Goal: Task Accomplishment & Management: Use online tool/utility

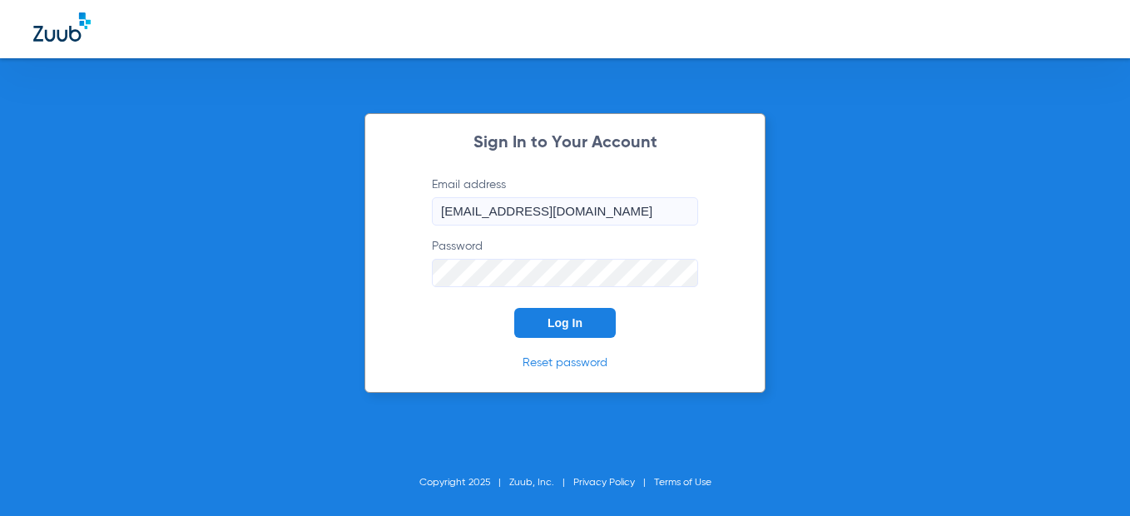
click at [567, 330] on button "Log In" at bounding box center [565, 323] width 102 height 30
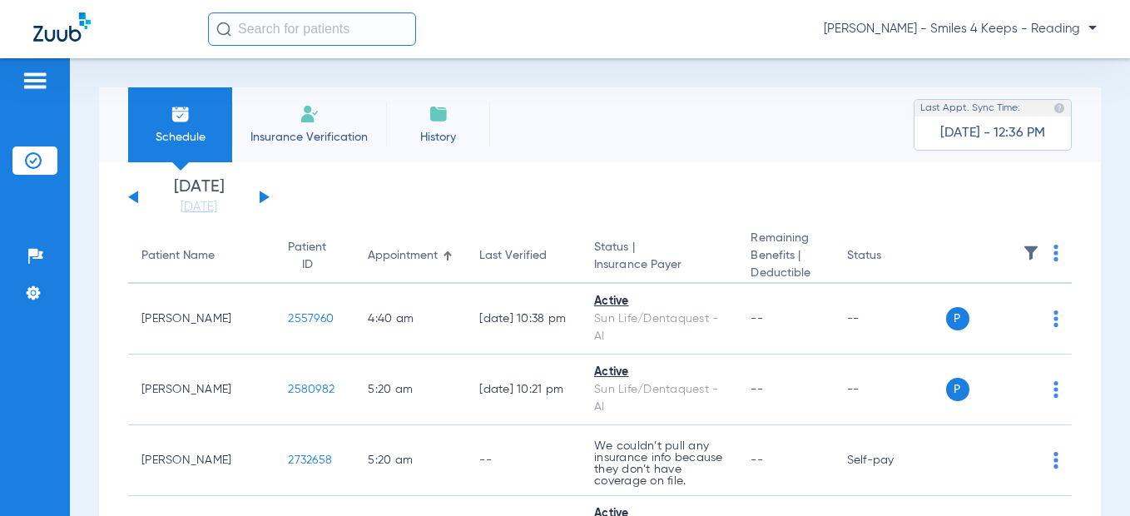
click at [261, 194] on button at bounding box center [265, 197] width 10 height 12
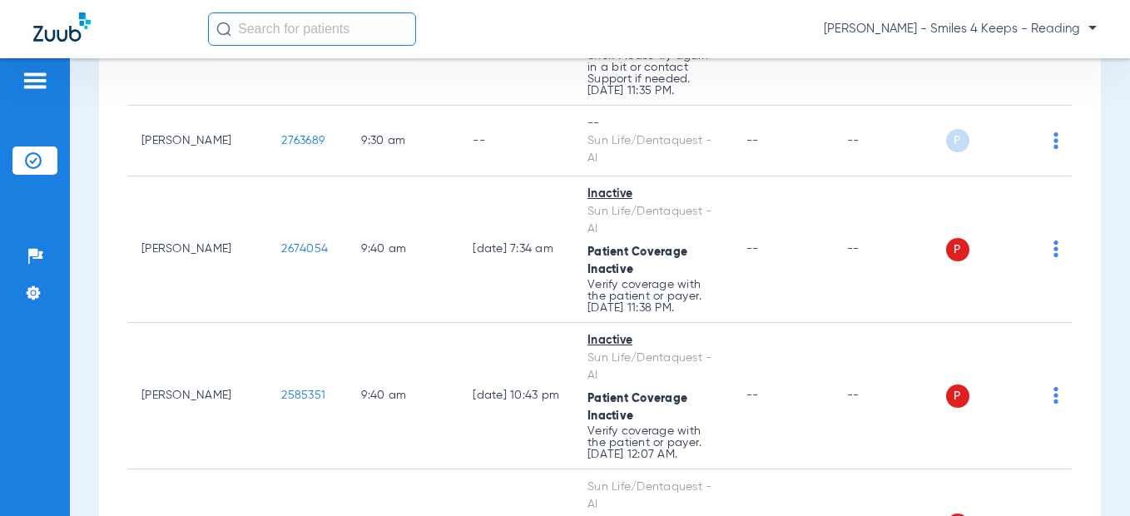
scroll to position [2830, 0]
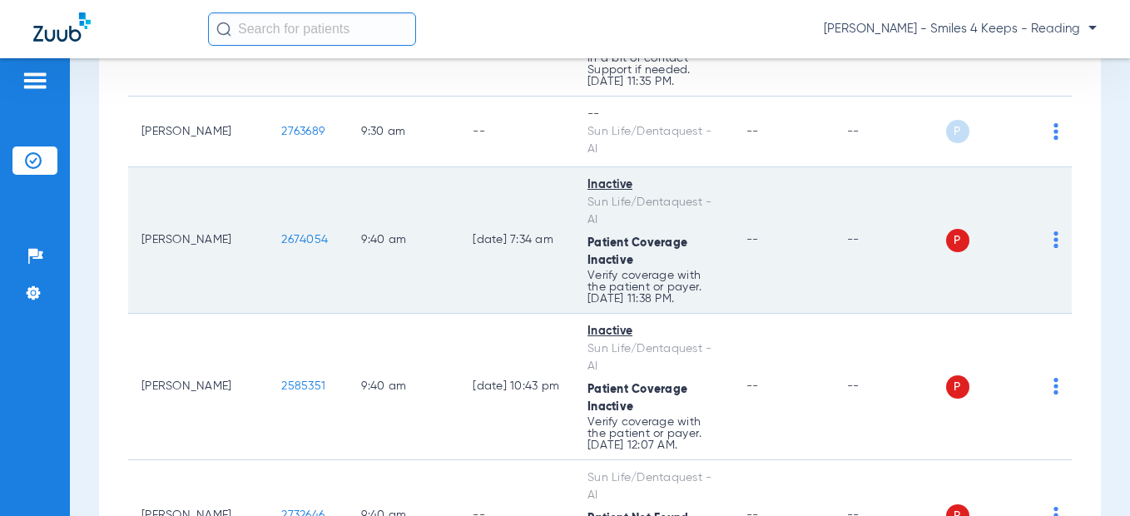
drag, startPoint x: 290, startPoint y: 243, endPoint x: 237, endPoint y: 245, distance: 53.3
click at [268, 245] on td "2674054" at bounding box center [308, 240] width 80 height 146
copy span "2674054"
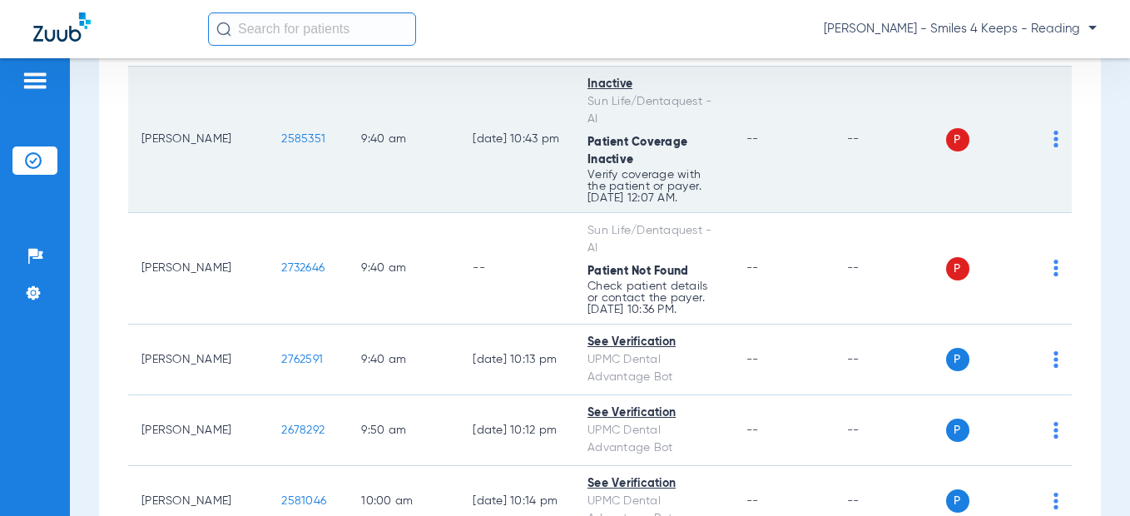
scroll to position [3080, 0]
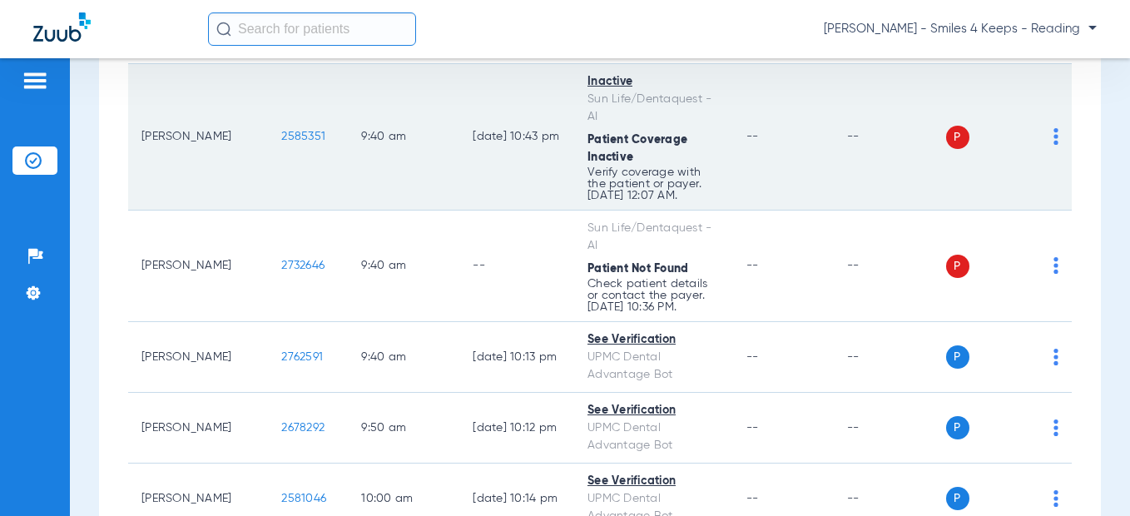
drag, startPoint x: 285, startPoint y: 134, endPoint x: 250, endPoint y: 135, distance: 35.8
click at [268, 135] on td "2585351" at bounding box center [308, 137] width 80 height 146
copy span "2585351"
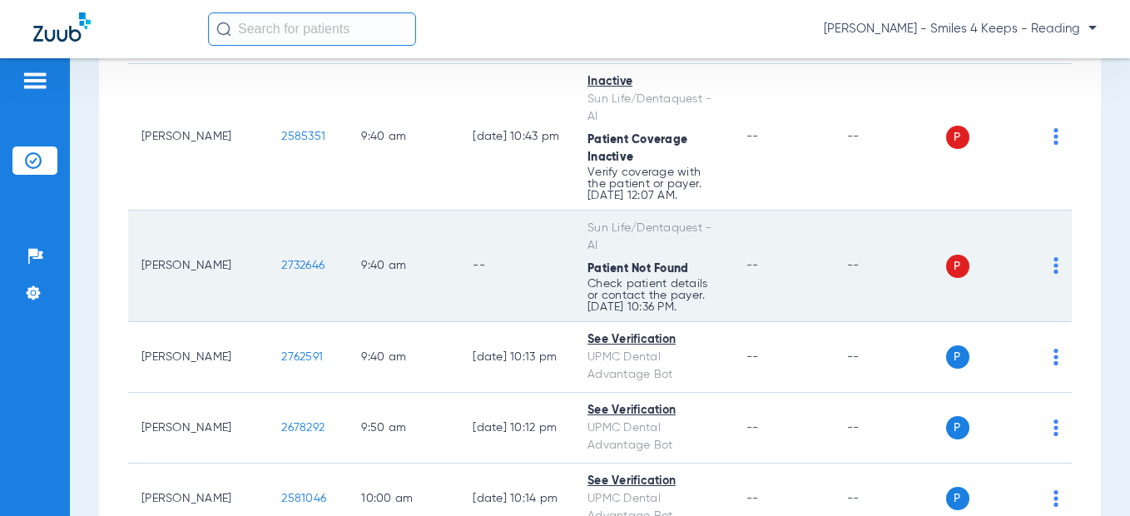
scroll to position [3163, 0]
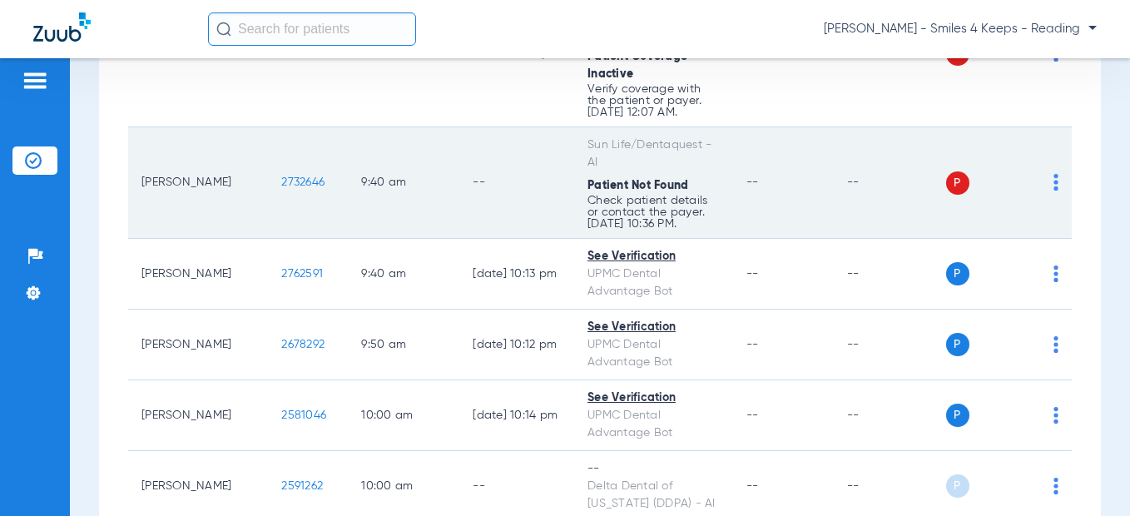
drag, startPoint x: 291, startPoint y: 189, endPoint x: 231, endPoint y: 181, distance: 60.5
click at [268, 181] on td "2732646" at bounding box center [308, 183] width 80 height 112
copy span "2732646"
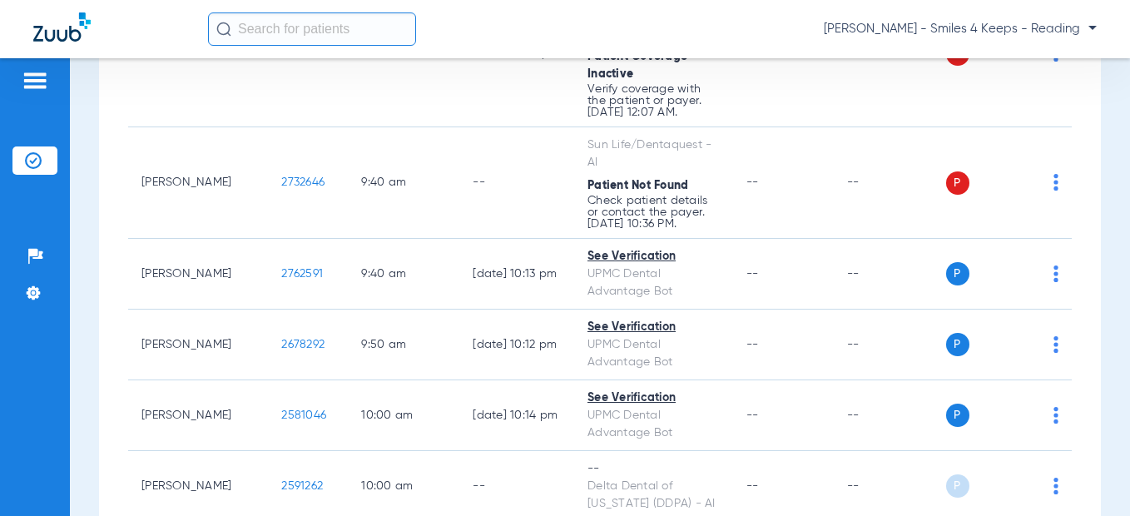
scroll to position [3496, 0]
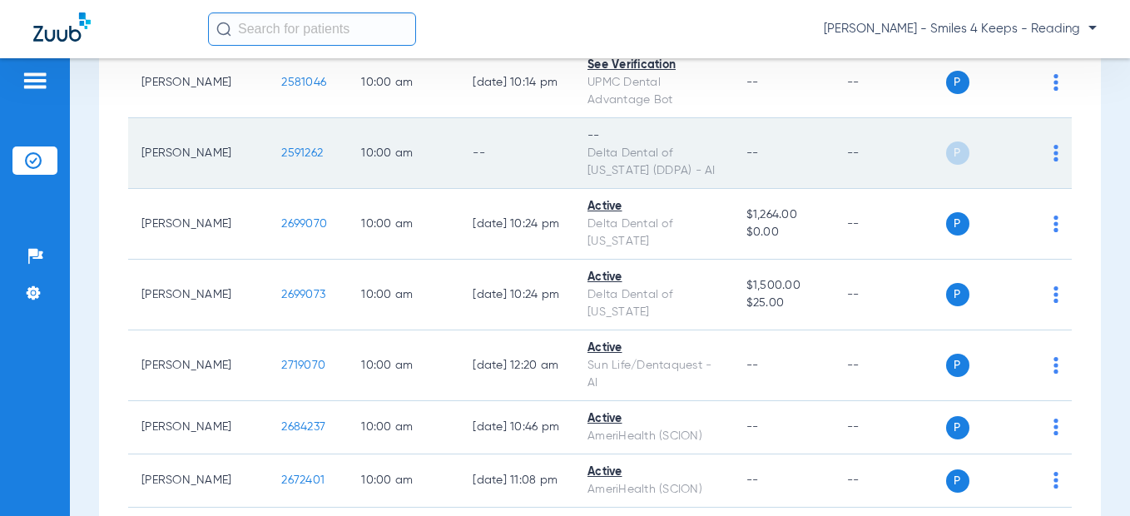
drag, startPoint x: 293, startPoint y: 155, endPoint x: 240, endPoint y: 155, distance: 53.3
click at [268, 155] on td "2591262" at bounding box center [308, 153] width 80 height 71
copy span "2591262"
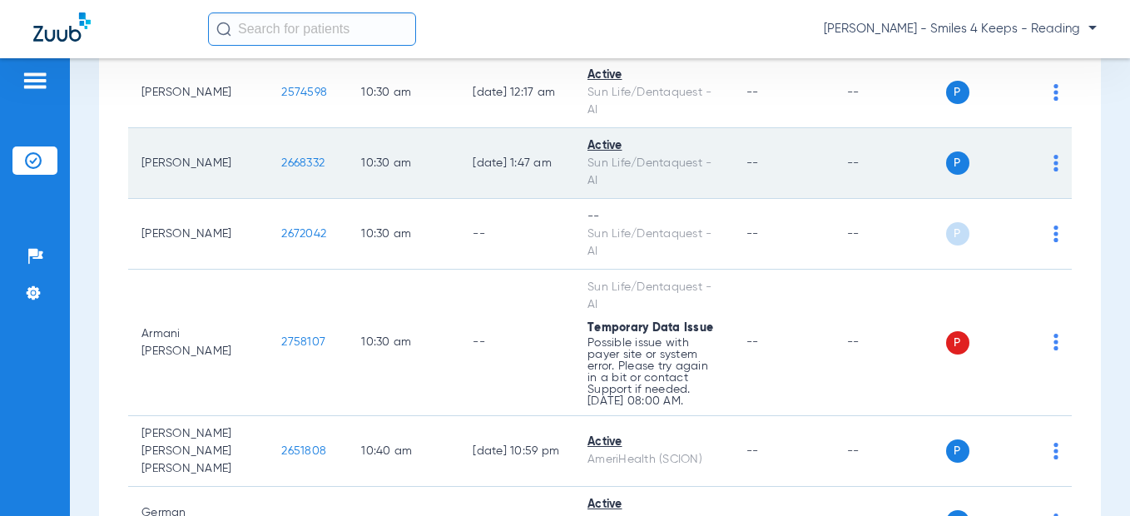
scroll to position [4578, 0]
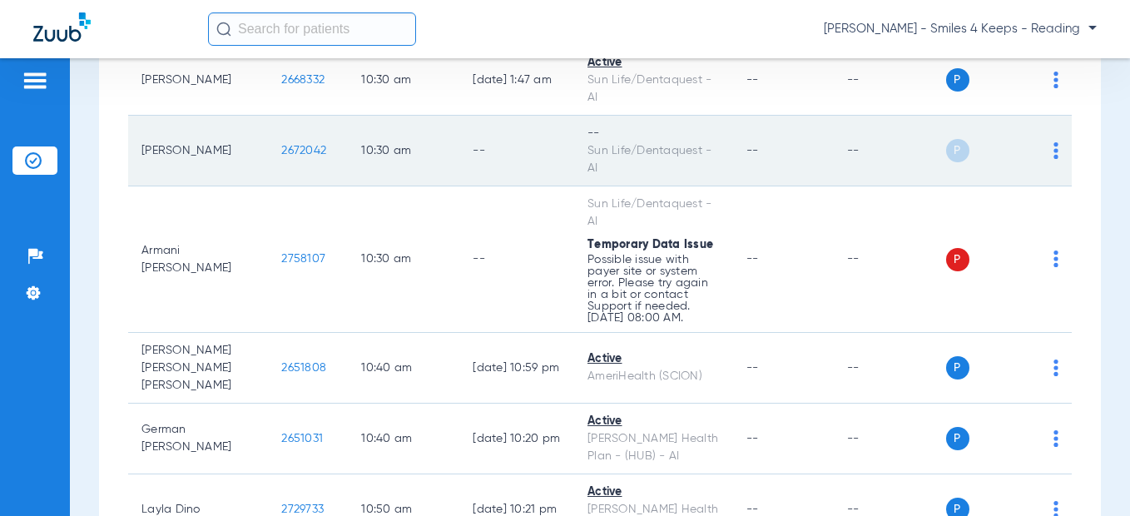
drag, startPoint x: 294, startPoint y: 164, endPoint x: 236, endPoint y: 166, distance: 57.5
click at [268, 166] on td "2672042" at bounding box center [308, 151] width 80 height 71
copy span "2672042"
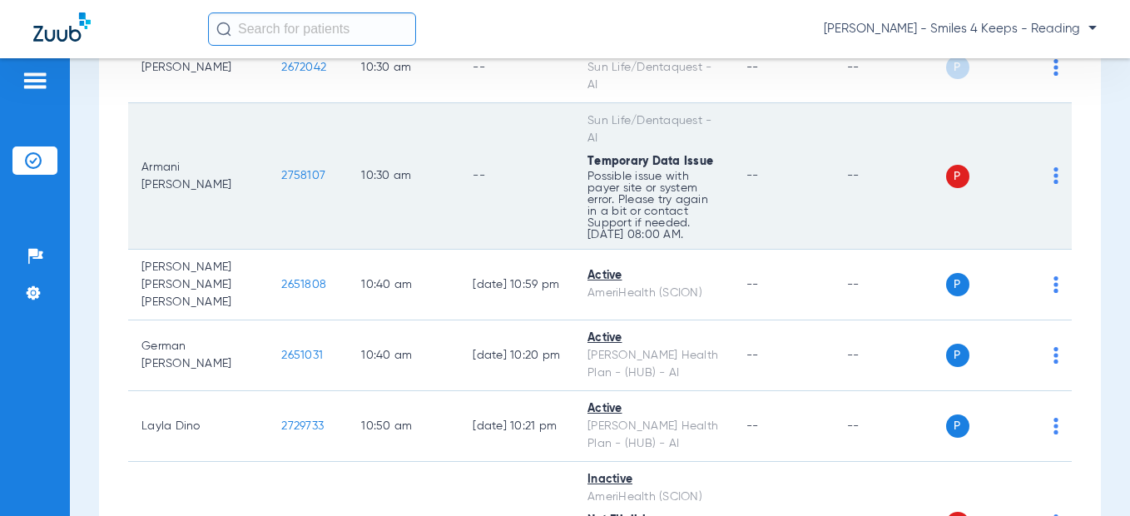
scroll to position [4744, 0]
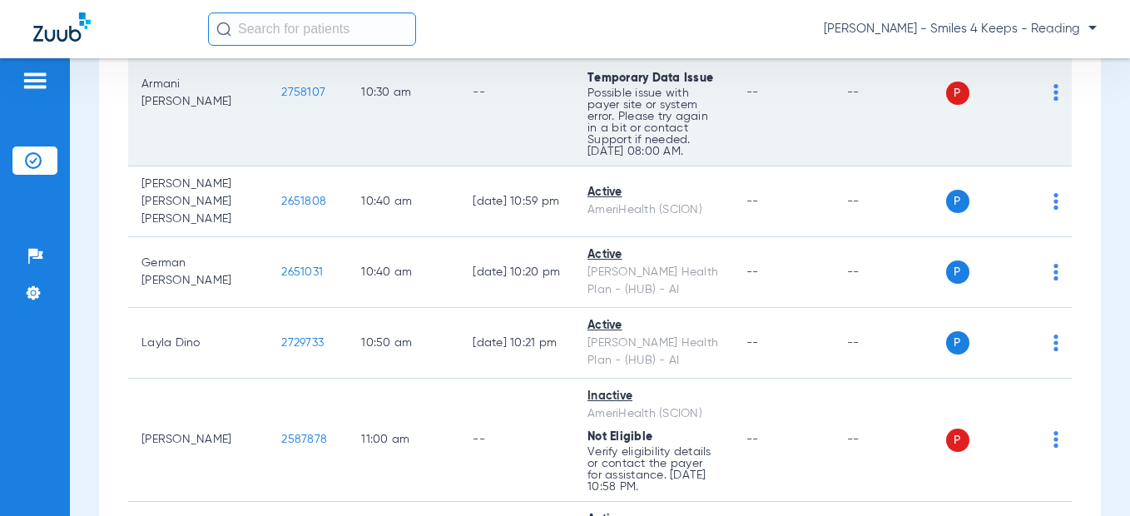
drag, startPoint x: 269, startPoint y: 109, endPoint x: 244, endPoint y: 107, distance: 25.0
click at [268, 107] on td "2758107" at bounding box center [308, 93] width 80 height 146
drag, startPoint x: 275, startPoint y: 114, endPoint x: 289, endPoint y: 116, distance: 14.2
click at [289, 116] on td "2758107" at bounding box center [308, 93] width 80 height 146
drag, startPoint x: 289, startPoint y: 116, endPoint x: 235, endPoint y: 116, distance: 54.1
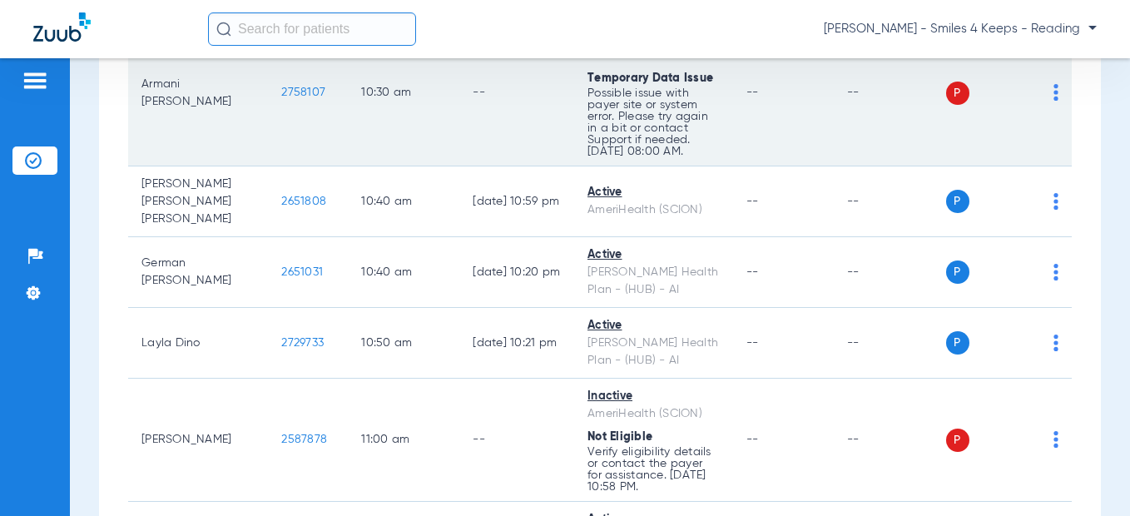
click at [268, 116] on td "2758107" at bounding box center [308, 93] width 80 height 146
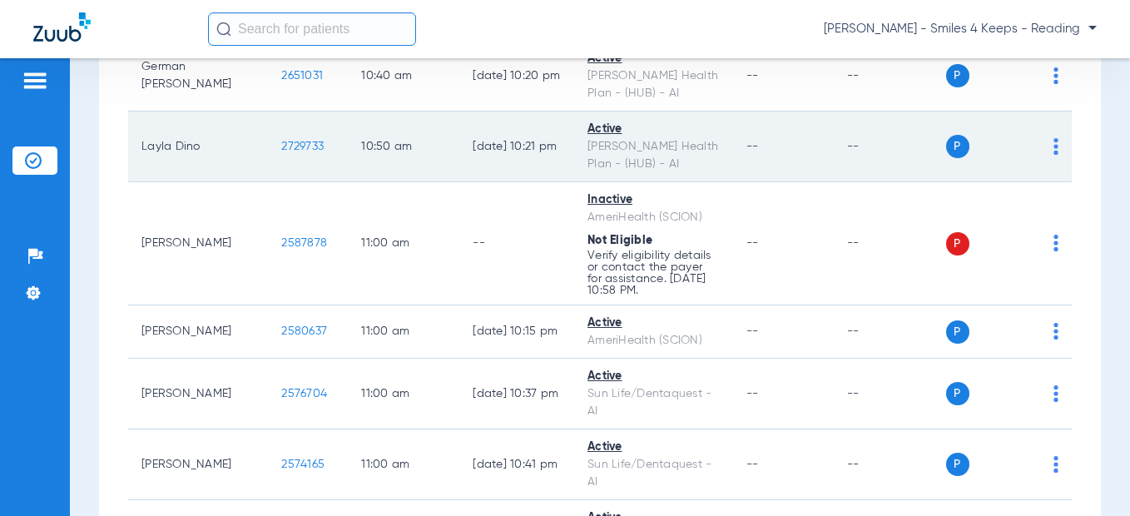
scroll to position [4911, 0]
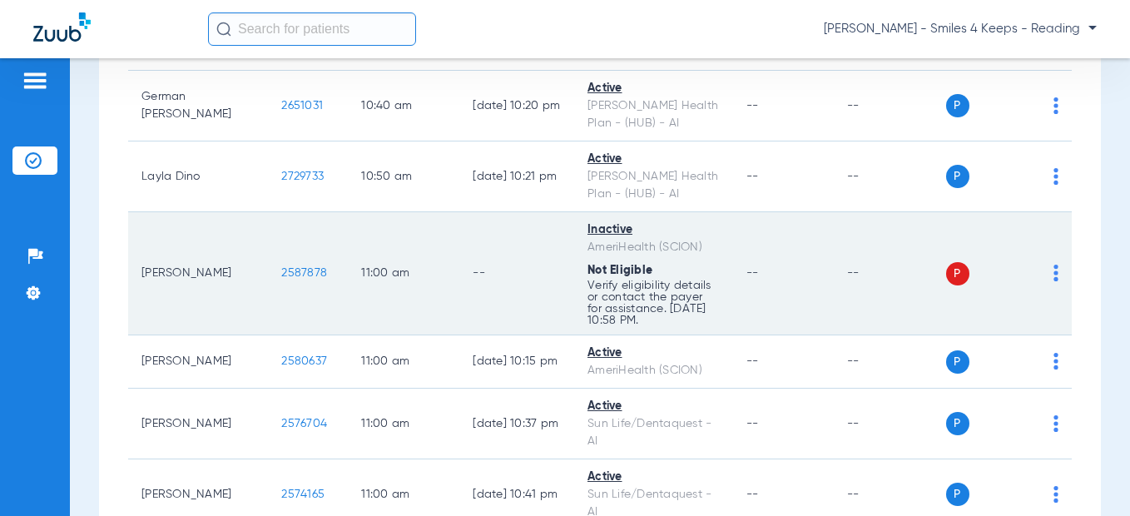
drag, startPoint x: 296, startPoint y: 297, endPoint x: 256, endPoint y: 285, distance: 41.6
click at [268, 292] on td "2587878" at bounding box center [308, 273] width 80 height 123
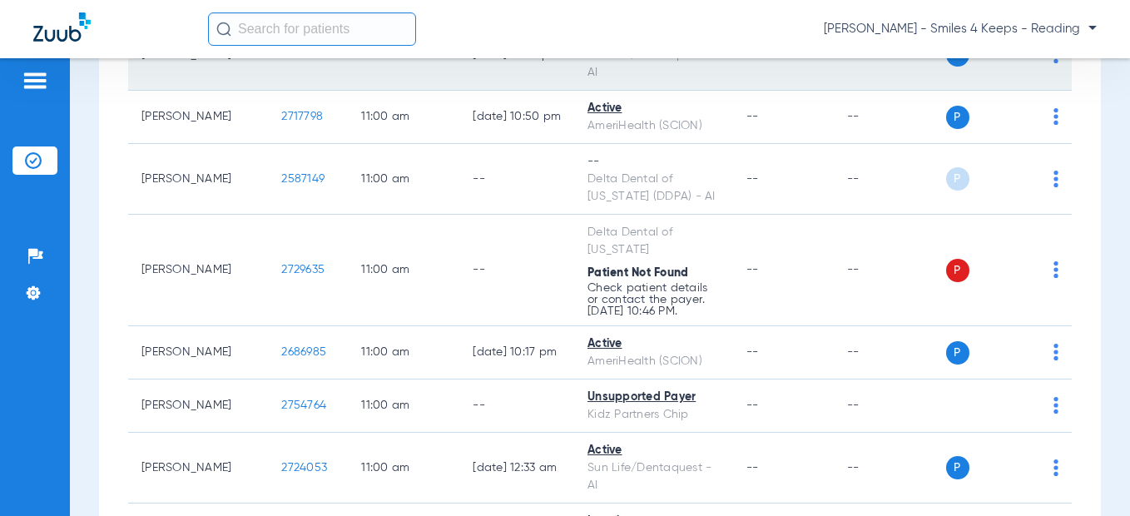
scroll to position [5493, 0]
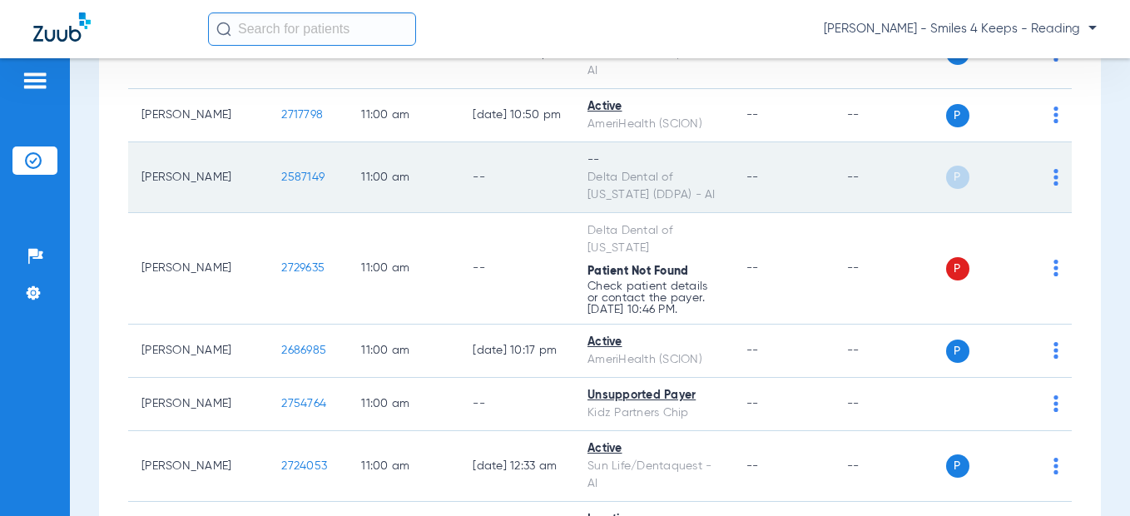
drag, startPoint x: 288, startPoint y: 195, endPoint x: 248, endPoint y: 197, distance: 40.0
click at [268, 196] on td "2587149" at bounding box center [308, 177] width 80 height 71
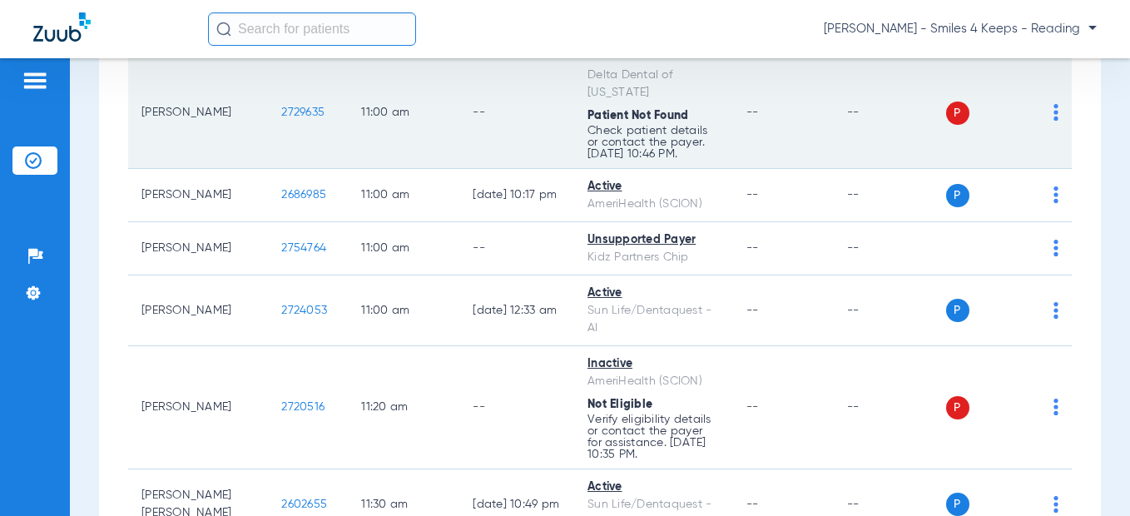
scroll to position [5660, 0]
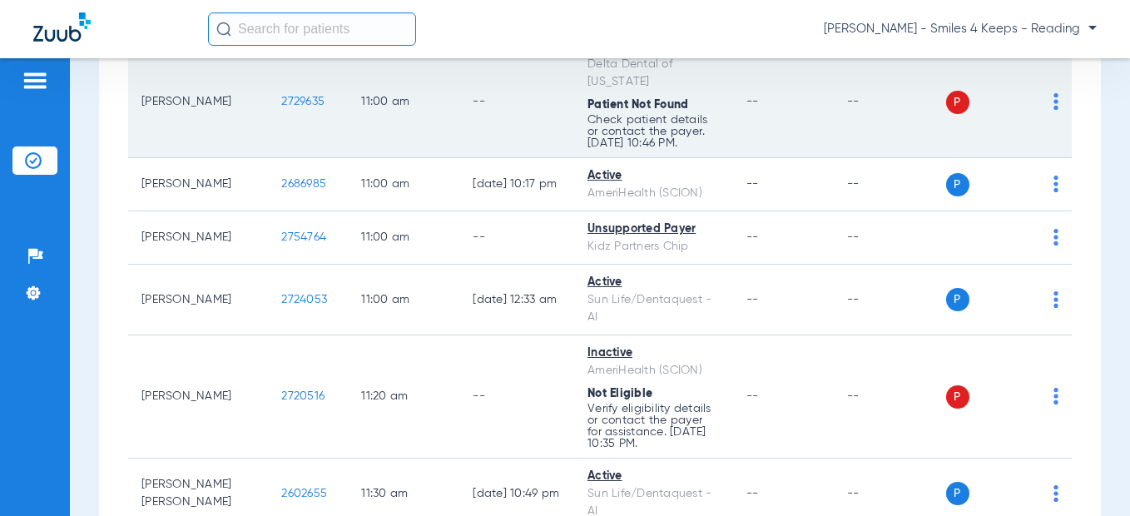
click at [268, 122] on td "2729635" at bounding box center [308, 103] width 80 height 112
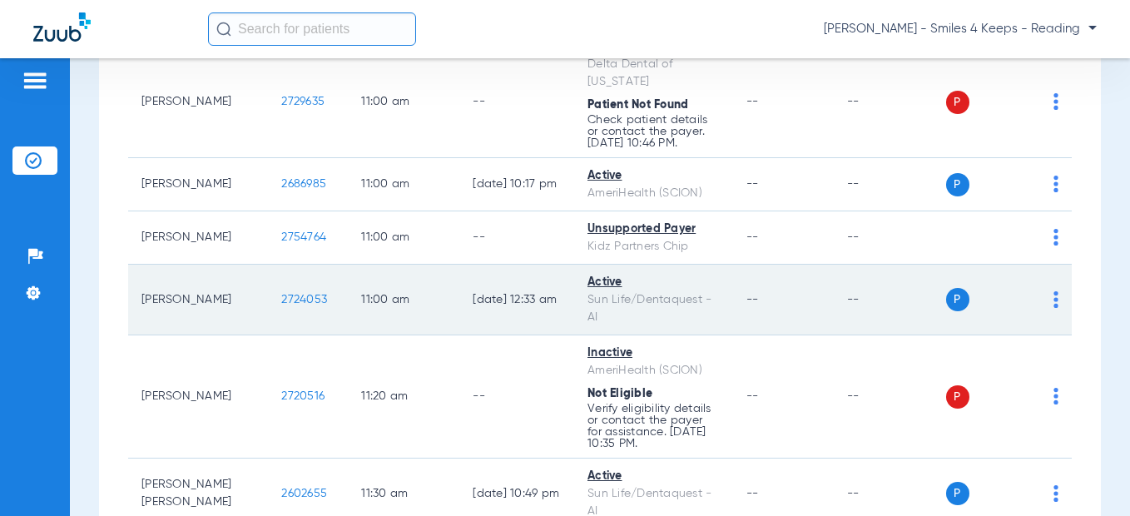
scroll to position [5743, 0]
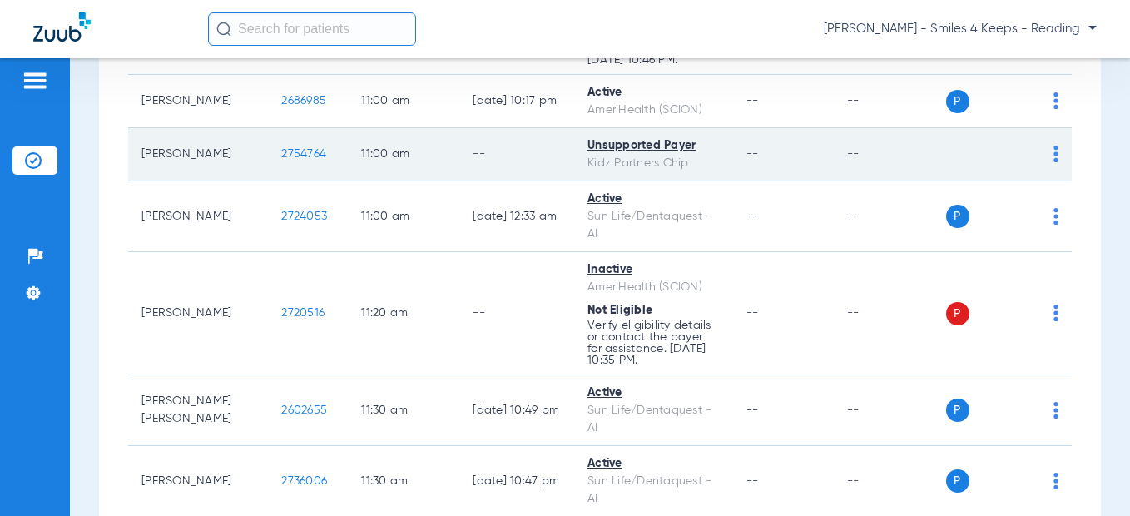
drag, startPoint x: 294, startPoint y: 172, endPoint x: 240, endPoint y: 173, distance: 54.1
click at [268, 173] on td "2754764" at bounding box center [308, 154] width 80 height 53
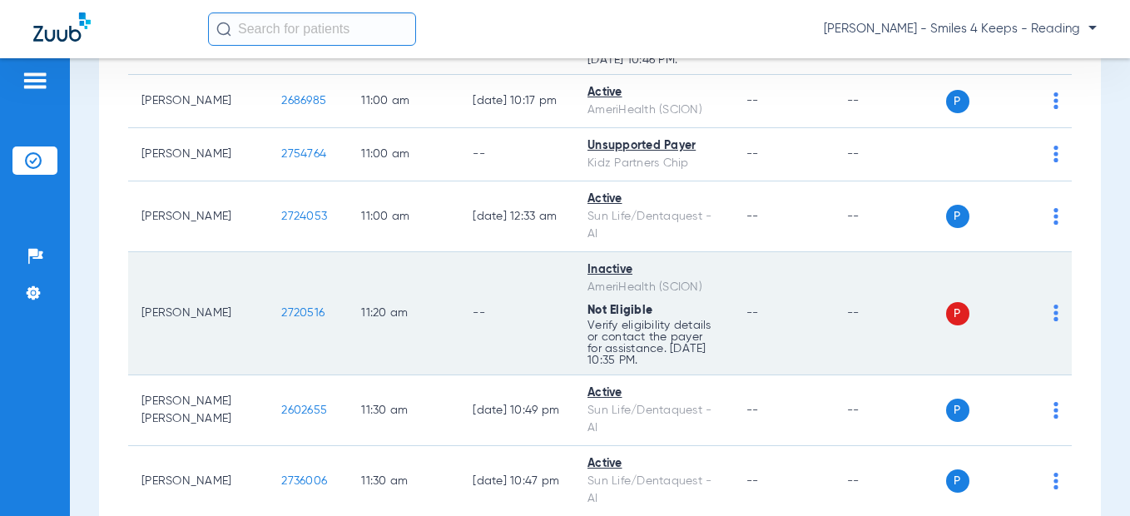
scroll to position [5909, 0]
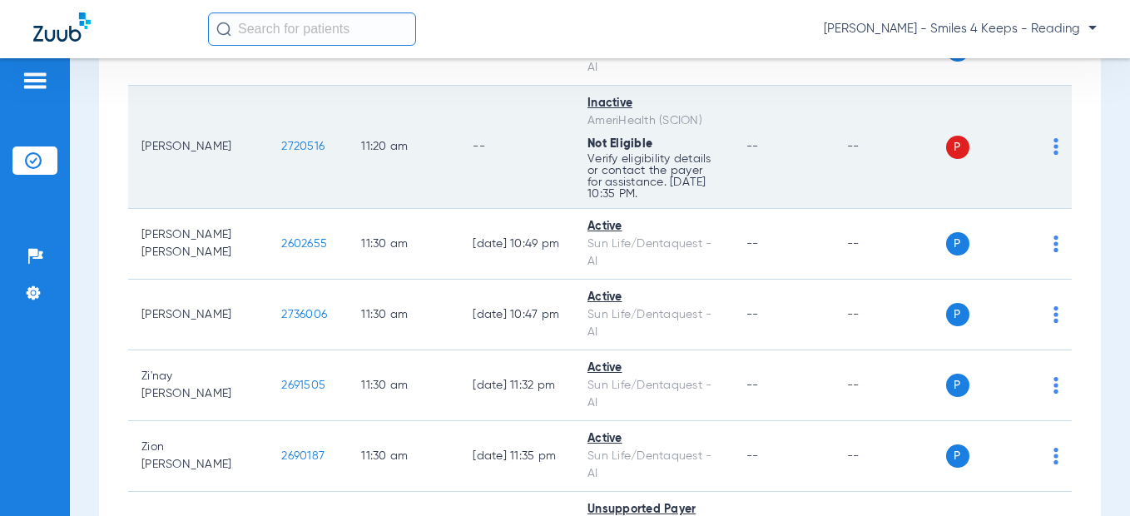
drag, startPoint x: 243, startPoint y: 173, endPoint x: 228, endPoint y: 175, distance: 15.1
click at [268, 175] on td "2720516" at bounding box center [308, 147] width 80 height 123
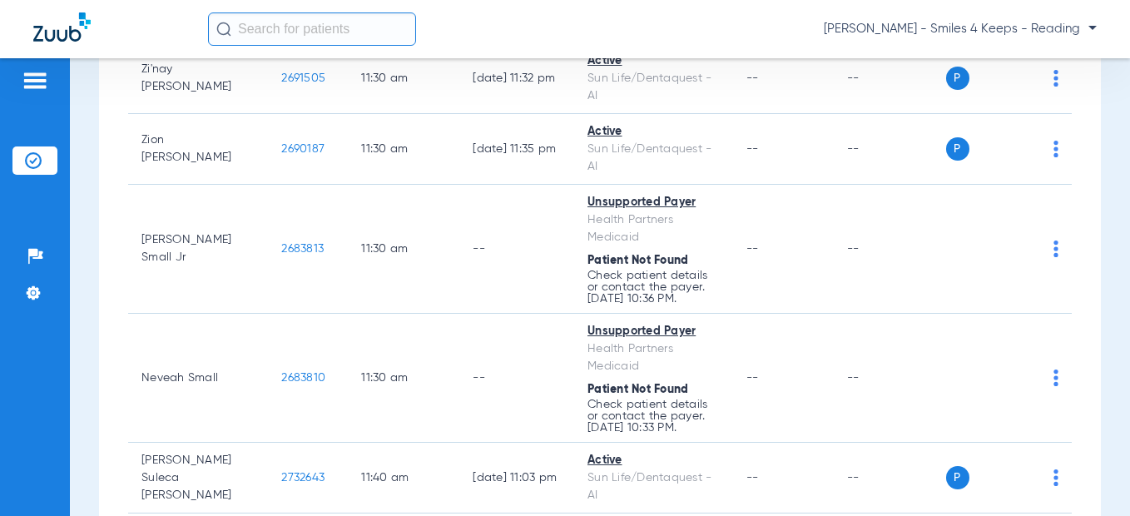
scroll to position [6242, 0]
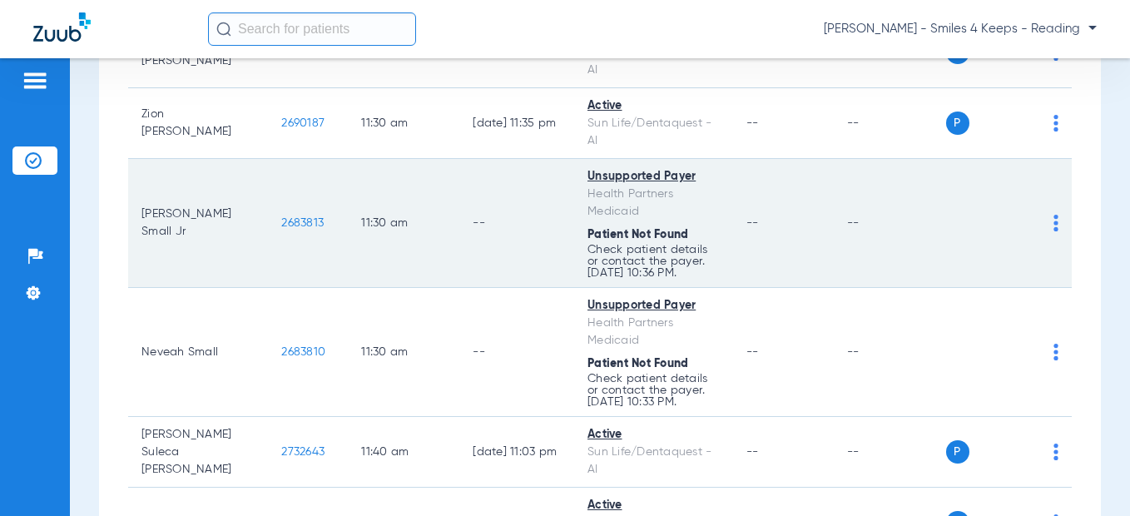
drag, startPoint x: 293, startPoint y: 240, endPoint x: 238, endPoint y: 237, distance: 55.0
click at [268, 237] on td "2683813" at bounding box center [308, 223] width 80 height 129
copy span "2683813"
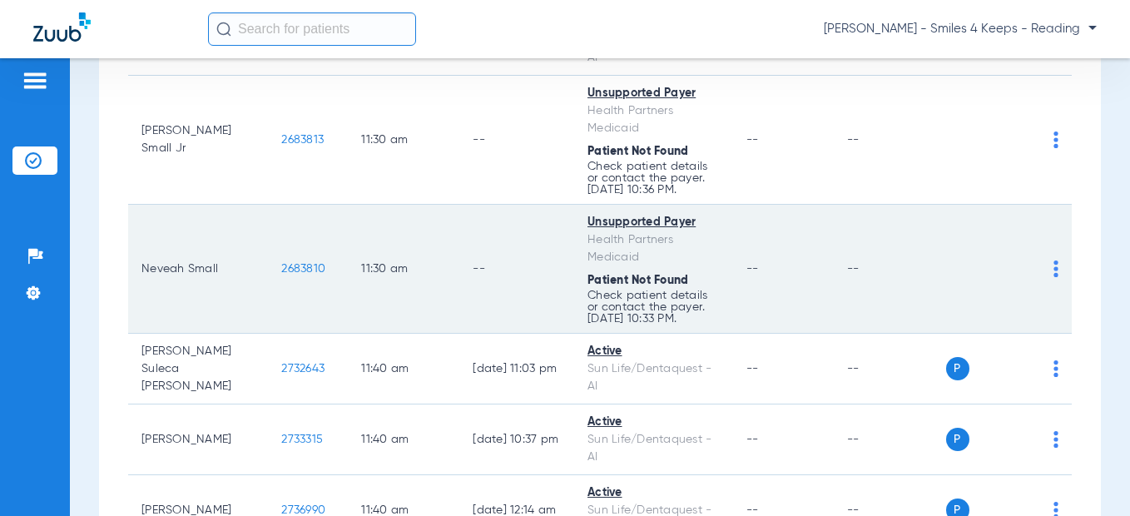
scroll to position [6409, 0]
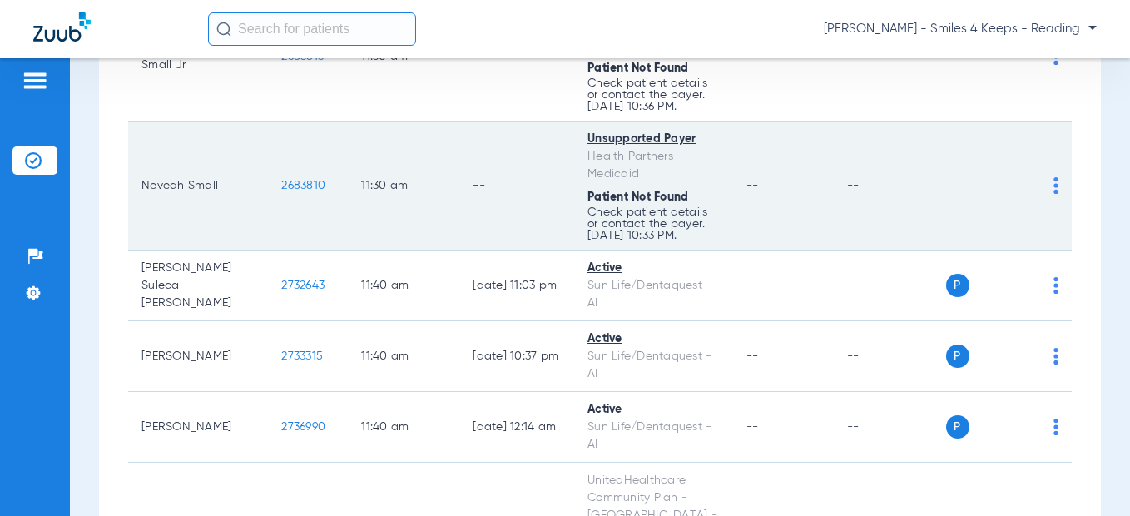
drag, startPoint x: 286, startPoint y: 208, endPoint x: 238, endPoint y: 208, distance: 48.3
click at [268, 208] on td "2683810" at bounding box center [308, 186] width 80 height 129
copy span "2683810"
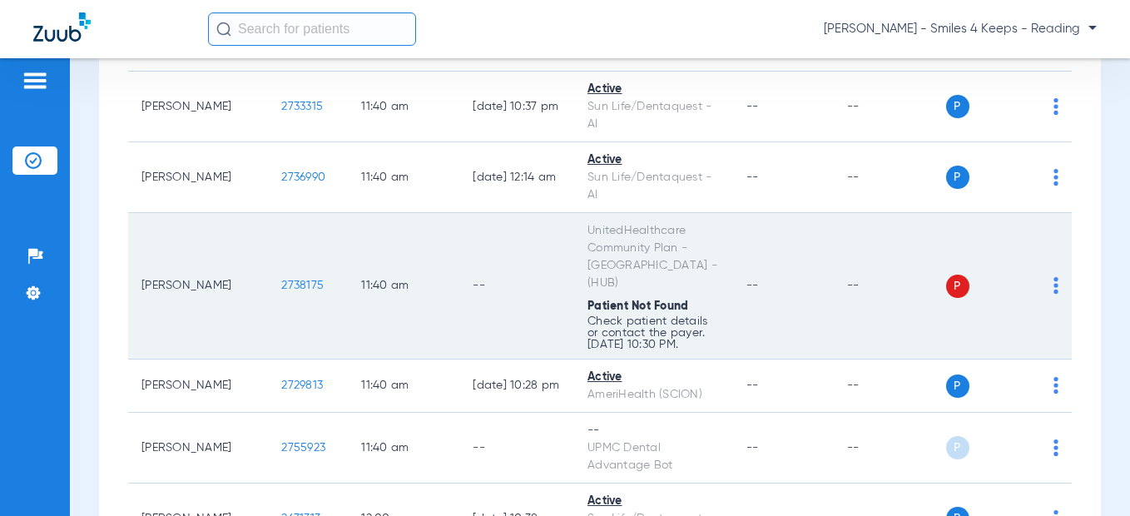
drag, startPoint x: 280, startPoint y: 293, endPoint x: 231, endPoint y: 295, distance: 50.0
click at [268, 295] on td "2738175" at bounding box center [308, 286] width 80 height 146
copy span "2738175"
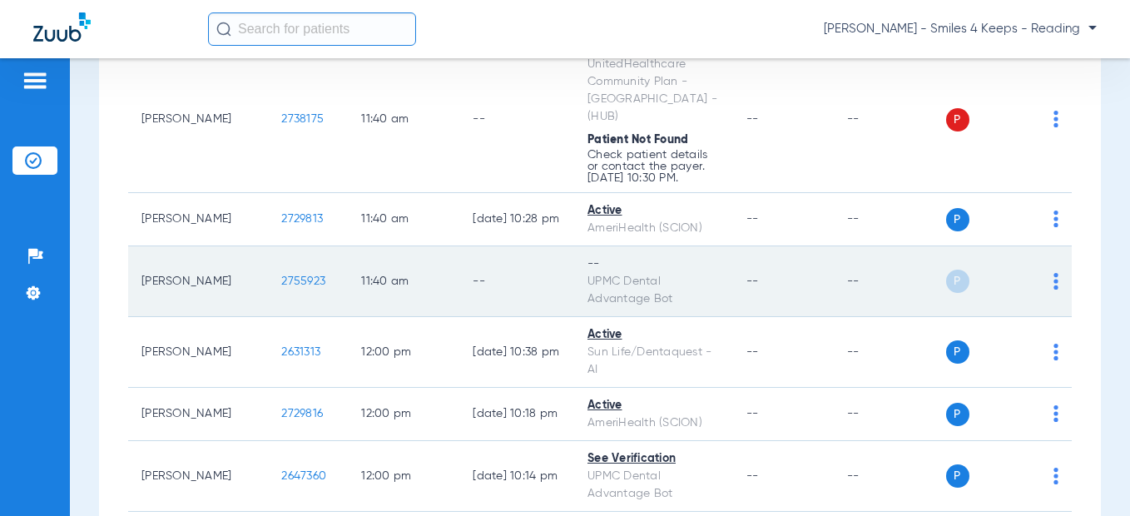
scroll to position [6908, 0]
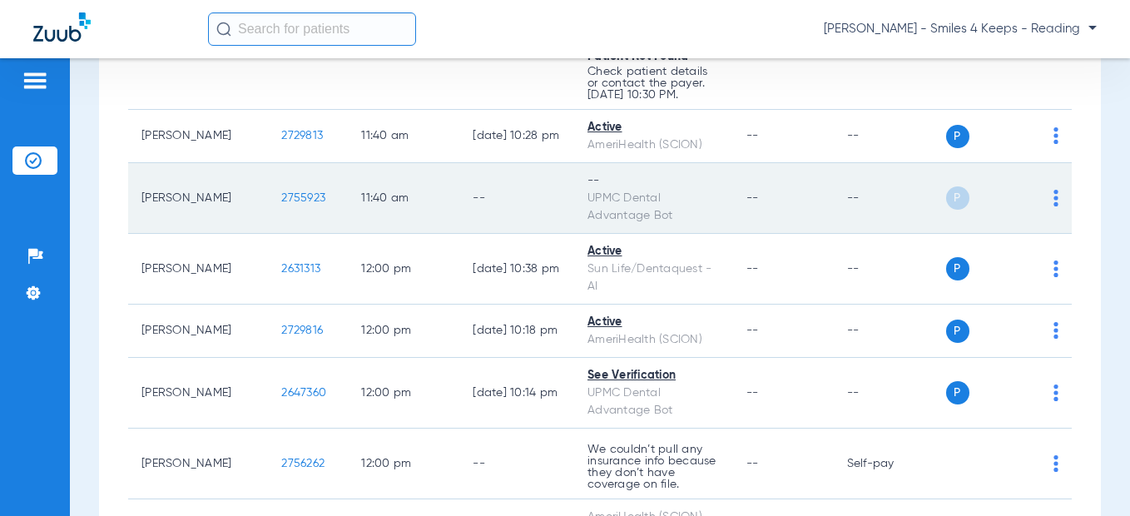
drag, startPoint x: 300, startPoint y: 206, endPoint x: 239, endPoint y: 201, distance: 61.9
click at [268, 201] on td "2755923" at bounding box center [308, 198] width 80 height 71
copy span "2755923"
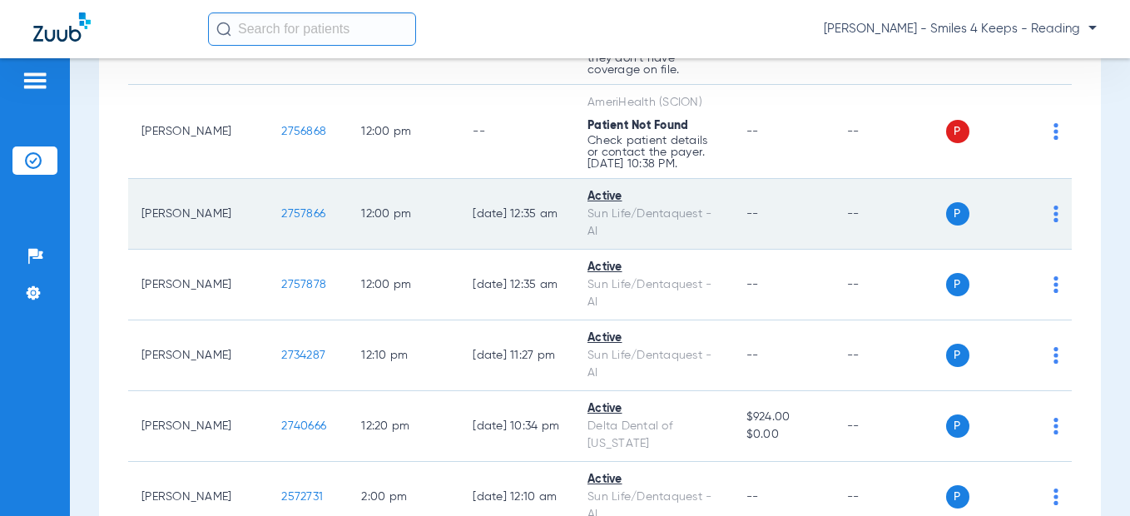
scroll to position [7324, 0]
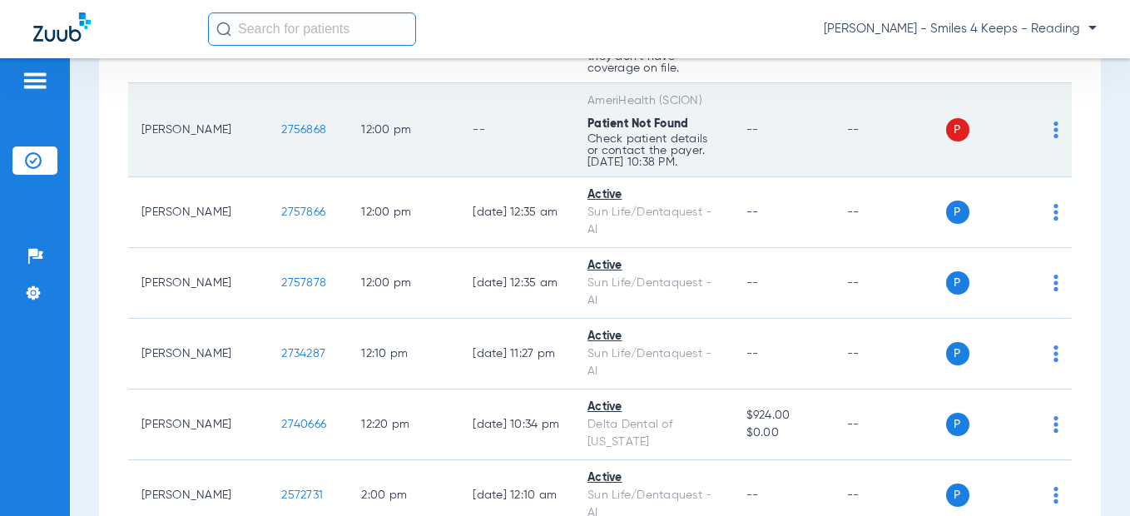
drag, startPoint x: 293, startPoint y: 134, endPoint x: 232, endPoint y: 134, distance: 60.8
click at [268, 134] on td "2756868" at bounding box center [308, 130] width 80 height 94
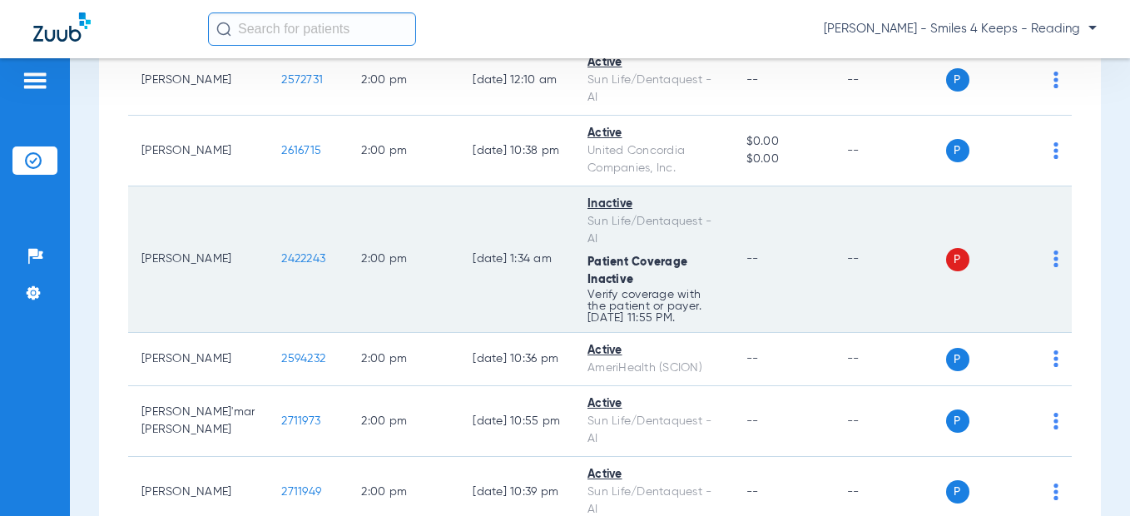
scroll to position [7741, 0]
drag, startPoint x: 295, startPoint y: 264, endPoint x: 239, endPoint y: 265, distance: 55.8
click at [268, 265] on td "2422243" at bounding box center [308, 259] width 80 height 146
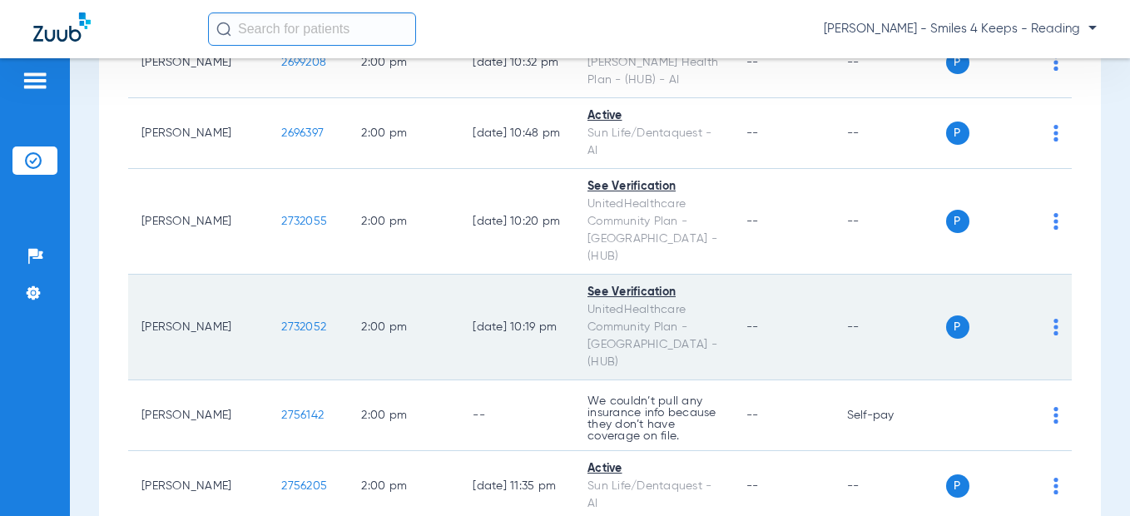
scroll to position [8323, 0]
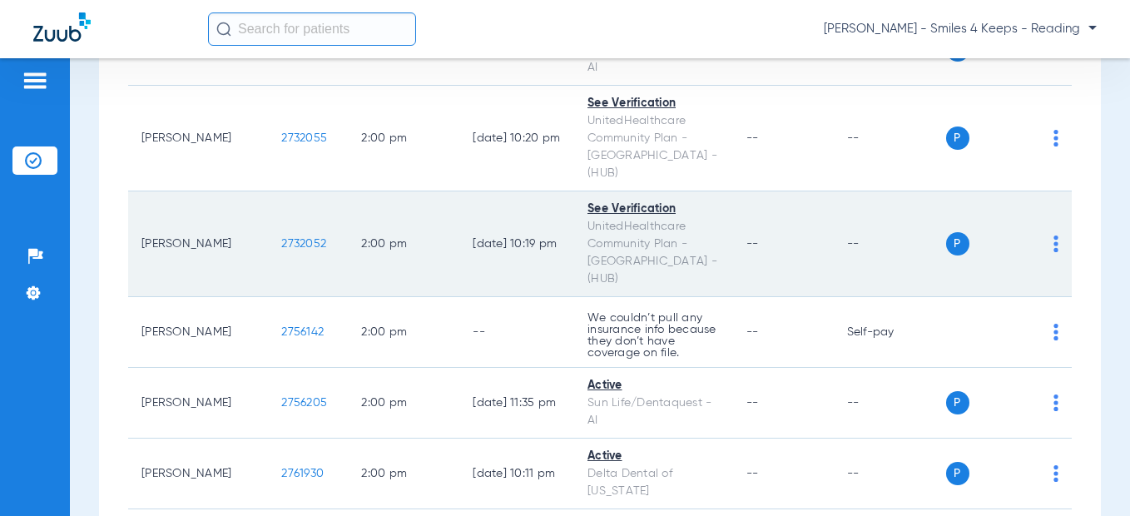
drag, startPoint x: 285, startPoint y: 212, endPoint x: 231, endPoint y: 214, distance: 54.1
click at [268, 214] on td "2732052" at bounding box center [308, 244] width 80 height 106
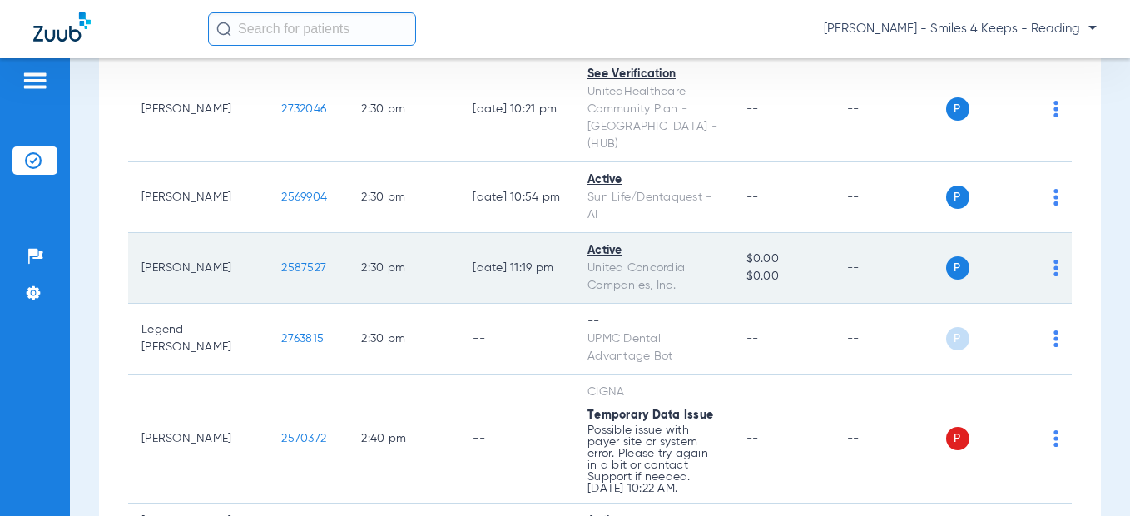
scroll to position [8989, 0]
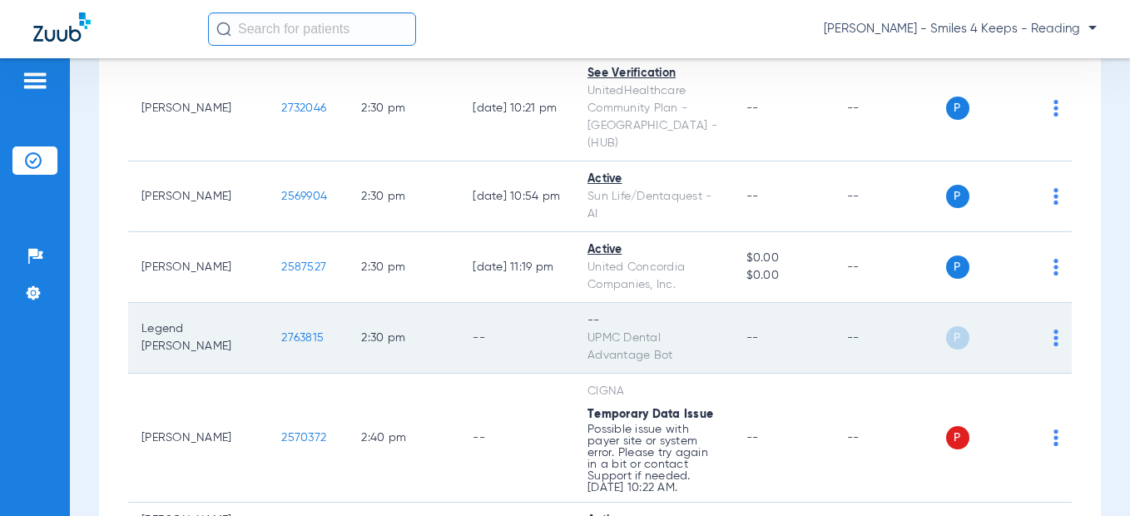
drag, startPoint x: 284, startPoint y: 287, endPoint x: 235, endPoint y: 287, distance: 49.1
click at [268, 303] on td "2763815" at bounding box center [308, 338] width 80 height 71
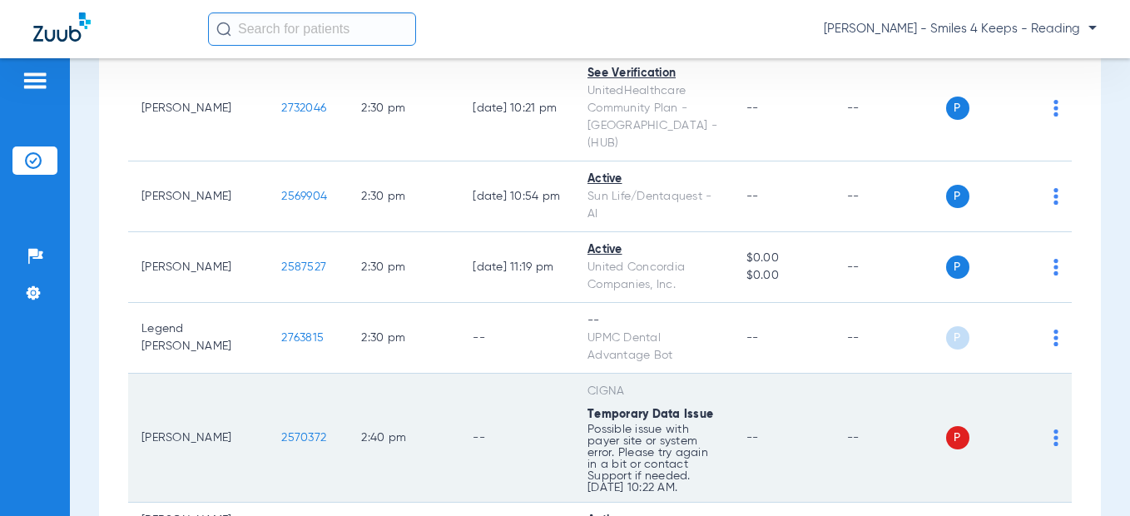
scroll to position [9239, 0]
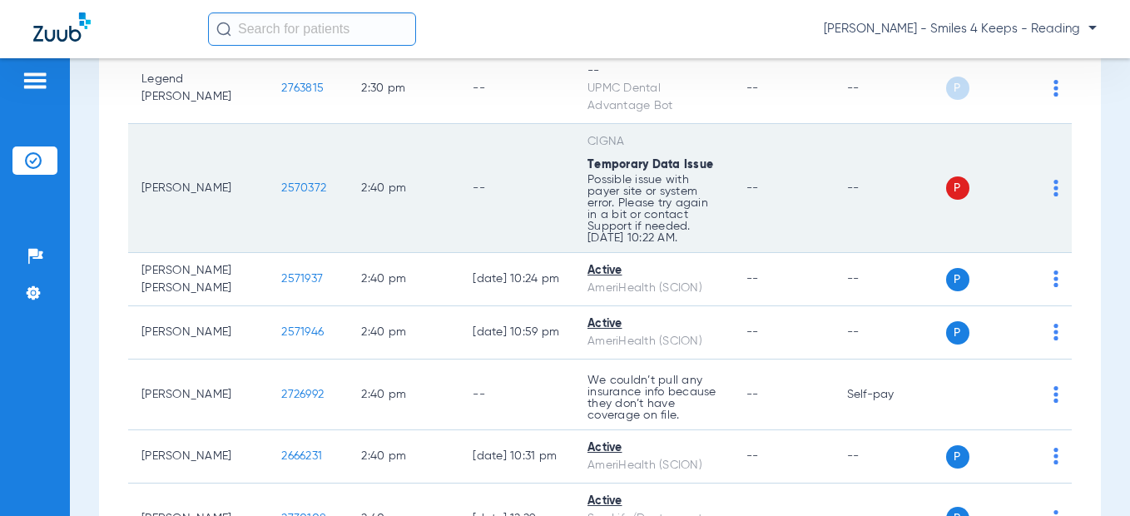
drag, startPoint x: 290, startPoint y: 132, endPoint x: 235, endPoint y: 136, distance: 55.0
click at [268, 136] on td "2570372" at bounding box center [308, 188] width 80 height 129
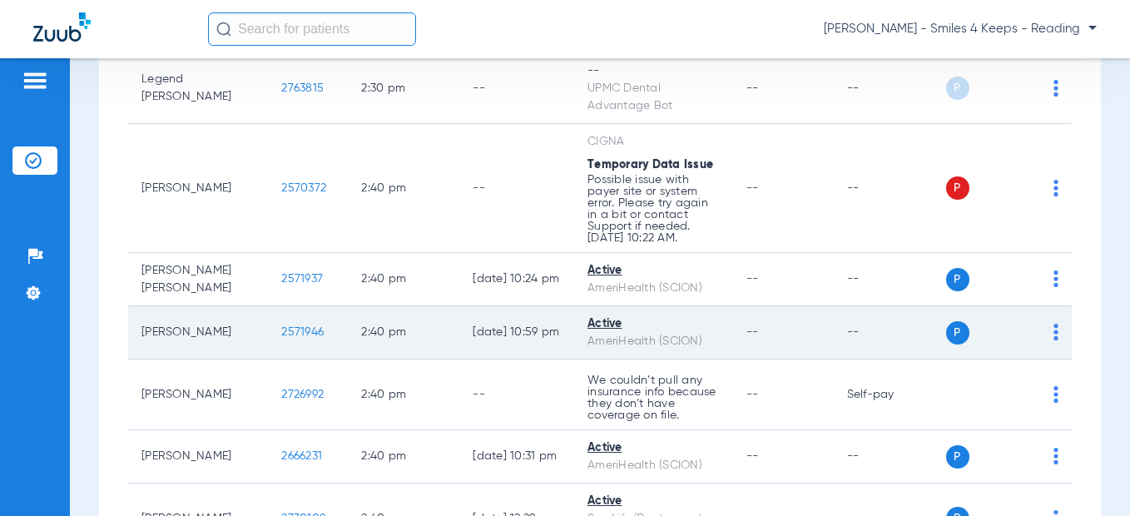
click at [459, 306] on td "[DATE] 10:59 PM" at bounding box center [516, 332] width 115 height 53
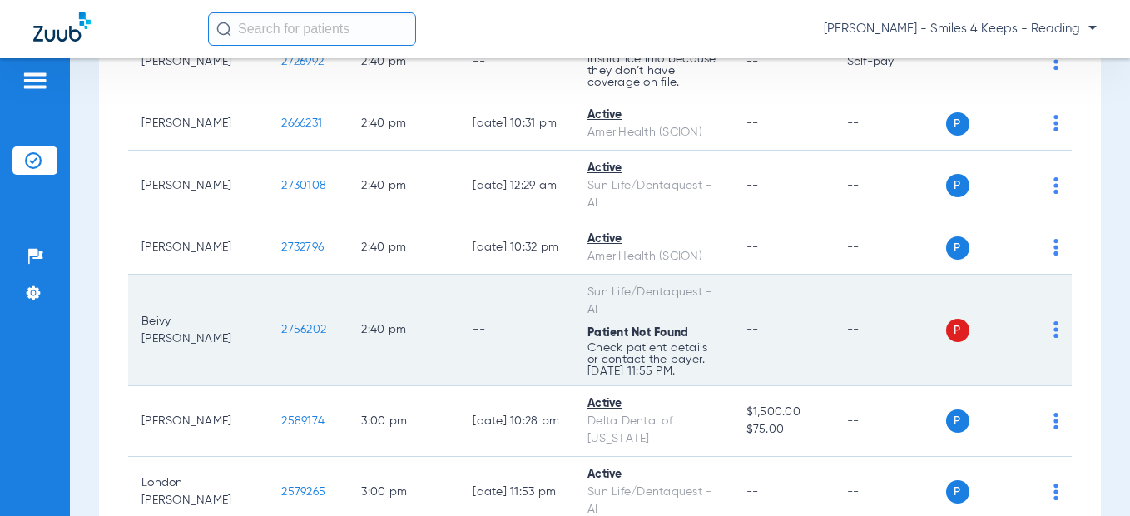
drag, startPoint x: 303, startPoint y: 278, endPoint x: 236, endPoint y: 277, distance: 67.4
click at [268, 277] on td "2756202" at bounding box center [308, 331] width 80 height 112
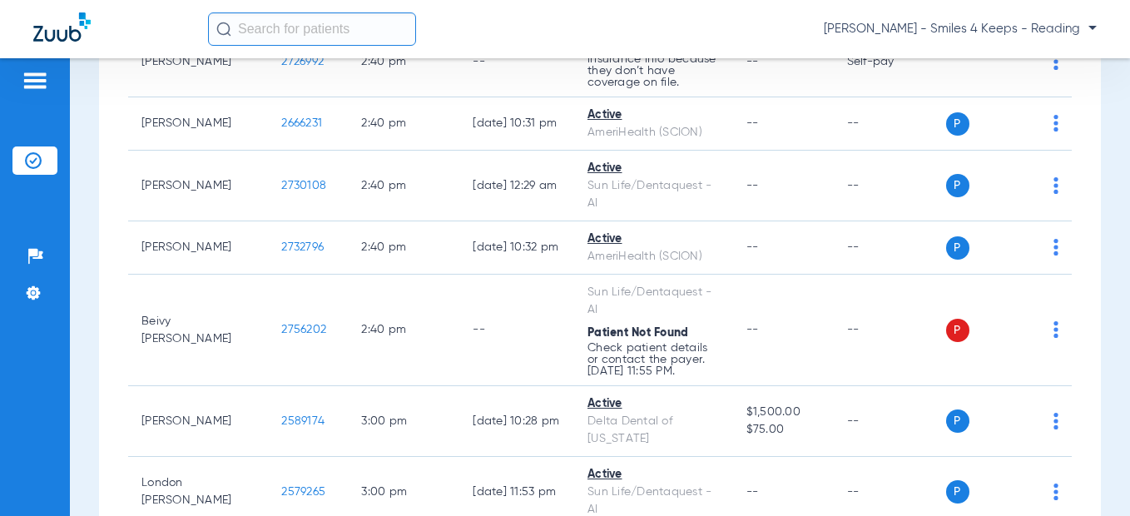
scroll to position [9988, 0]
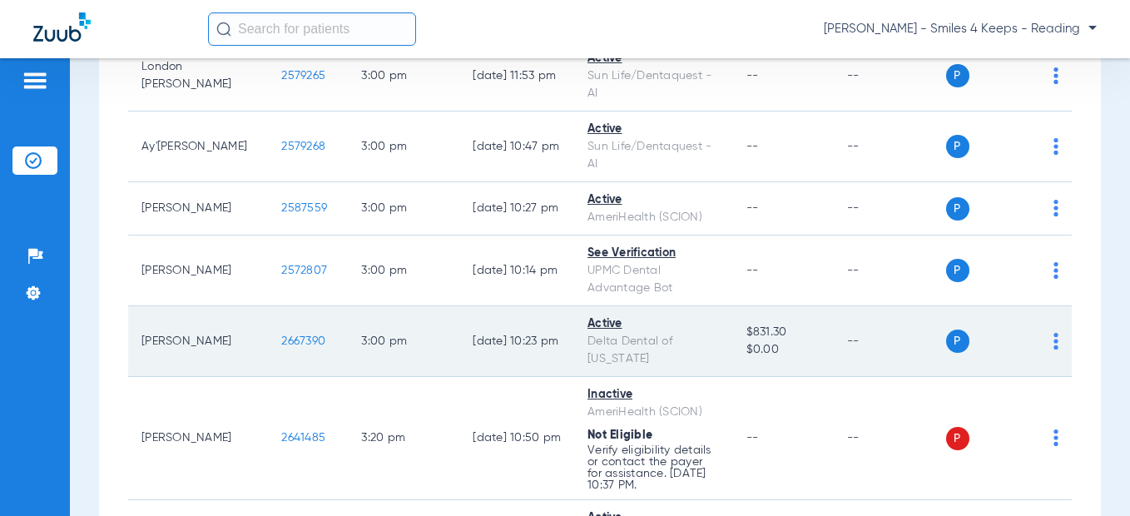
click at [281, 335] on span "2667390" at bounding box center [303, 341] width 44 height 12
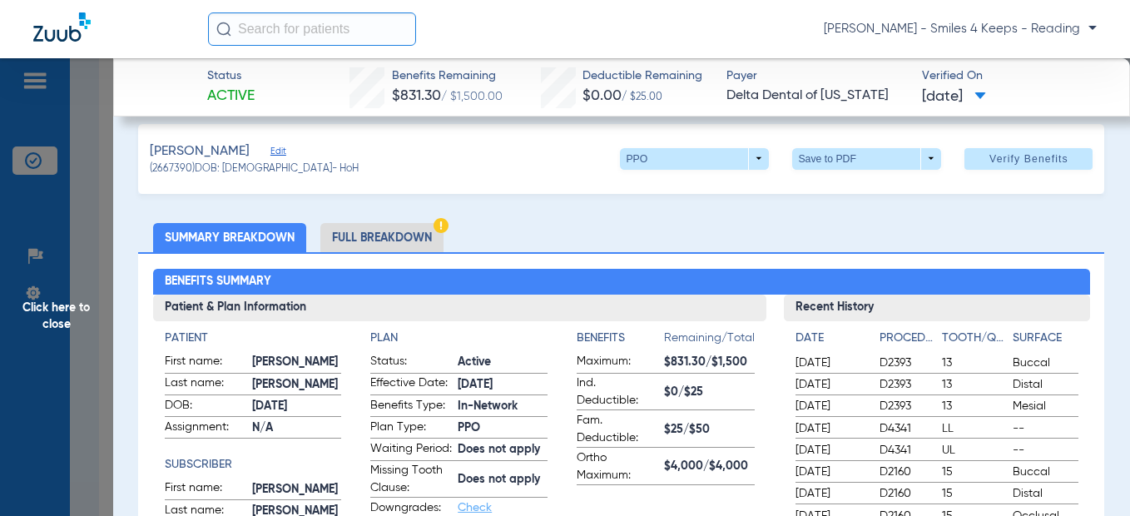
scroll to position [0, 0]
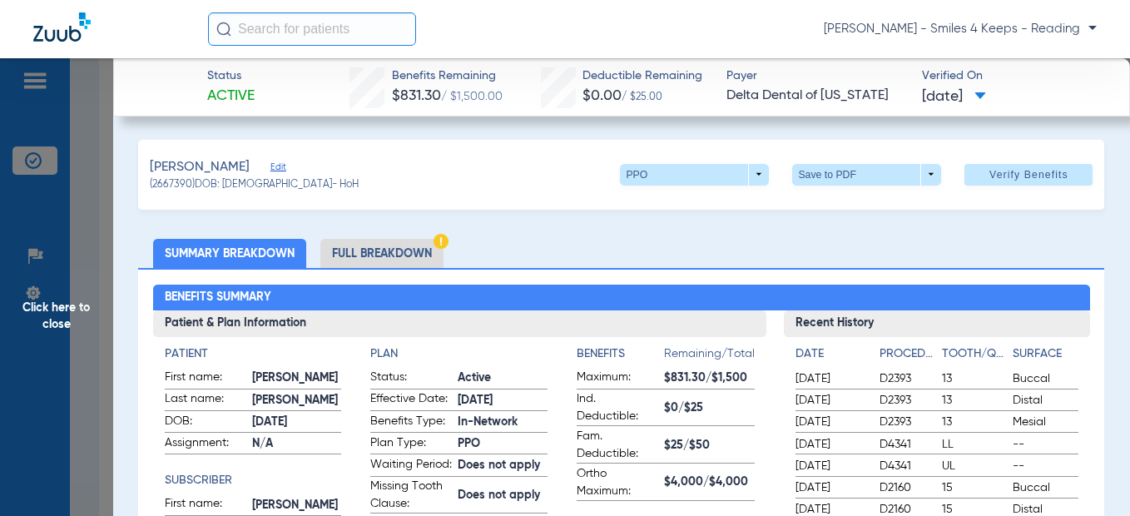
click at [381, 243] on li "Full Breakdown" at bounding box center [381, 253] width 123 height 29
click at [384, 255] on li "Full Breakdown" at bounding box center [381, 253] width 123 height 29
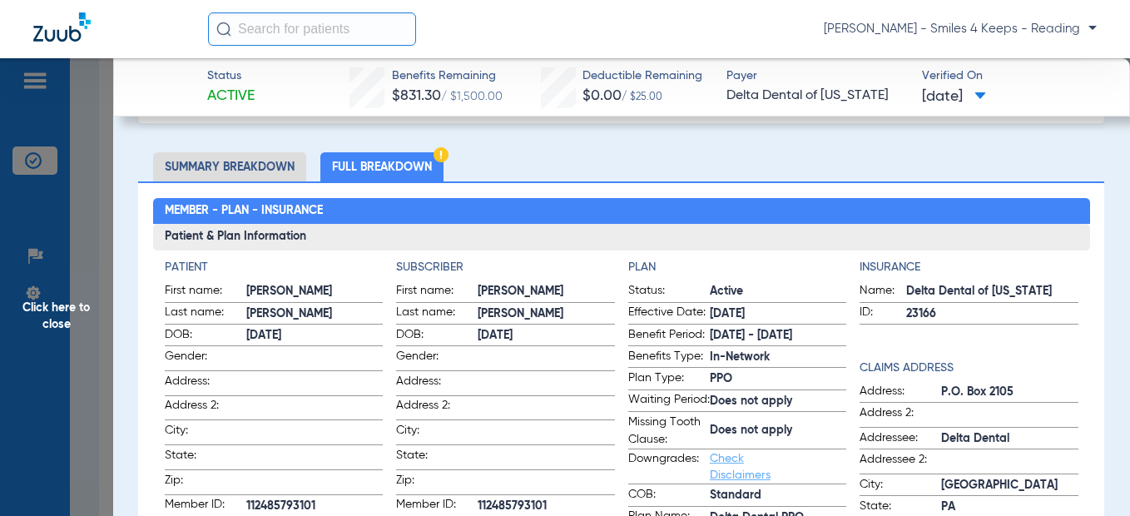
scroll to position [166, 0]
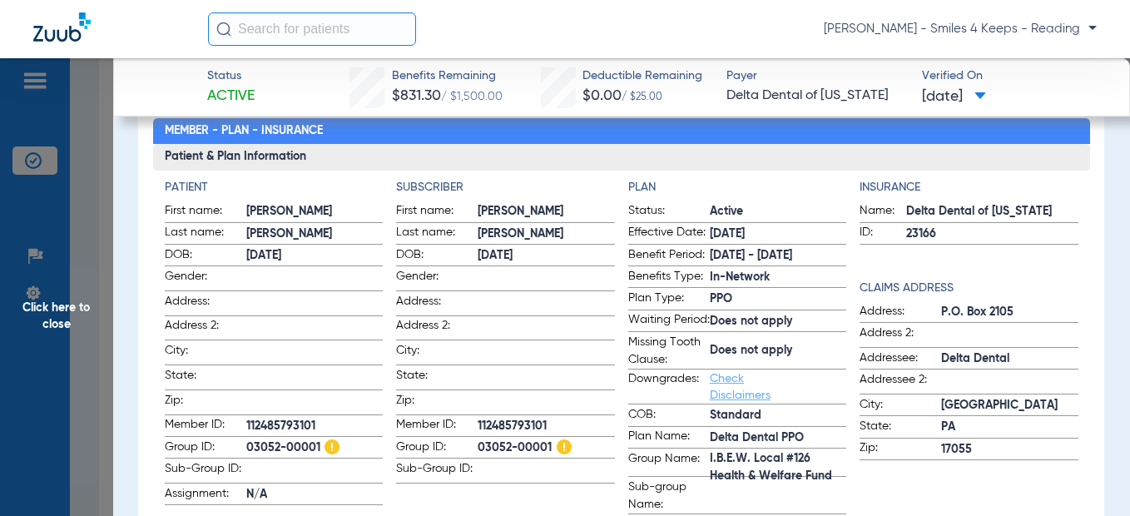
click at [105, 267] on span "Click here to close" at bounding box center [56, 316] width 113 height 516
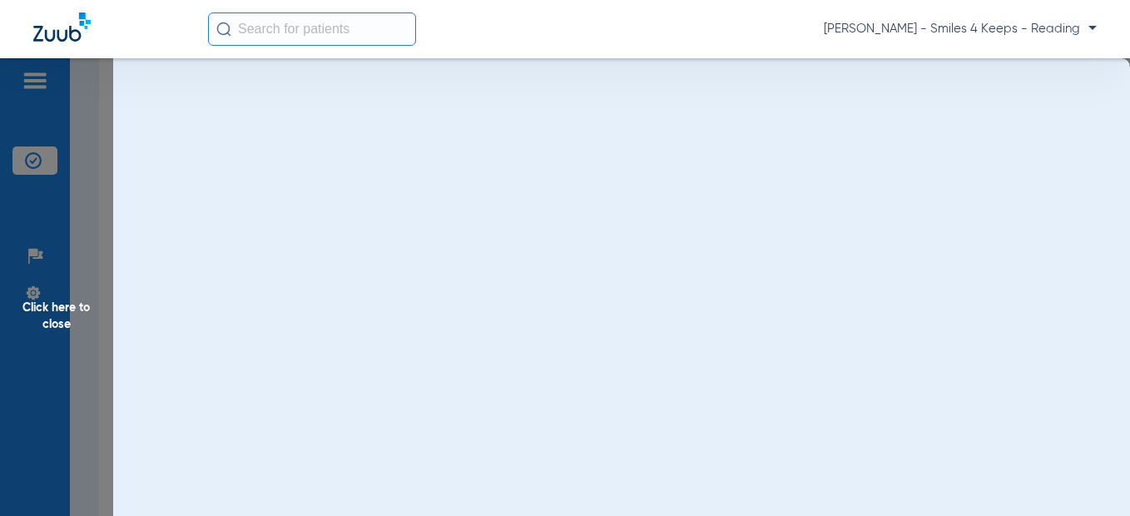
scroll to position [0, 0]
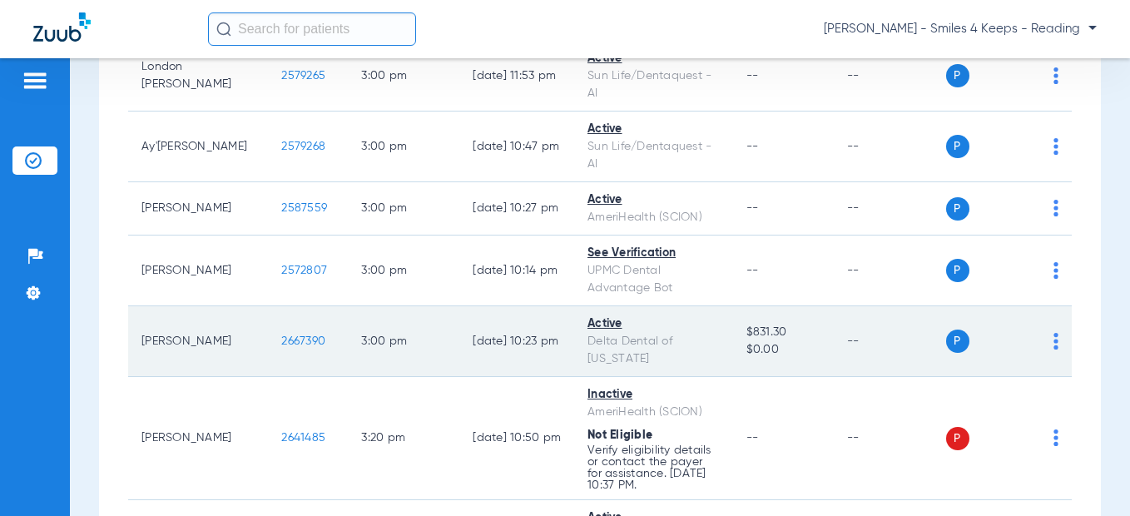
drag, startPoint x: 286, startPoint y: 290, endPoint x: 246, endPoint y: 290, distance: 40.0
click at [216, 306] on tr "[PERSON_NAME] 2667390 3:00 PM [DATE] 10:23 PM Active Delta Dental of [US_STATE]…" at bounding box center [600, 341] width 944 height 71
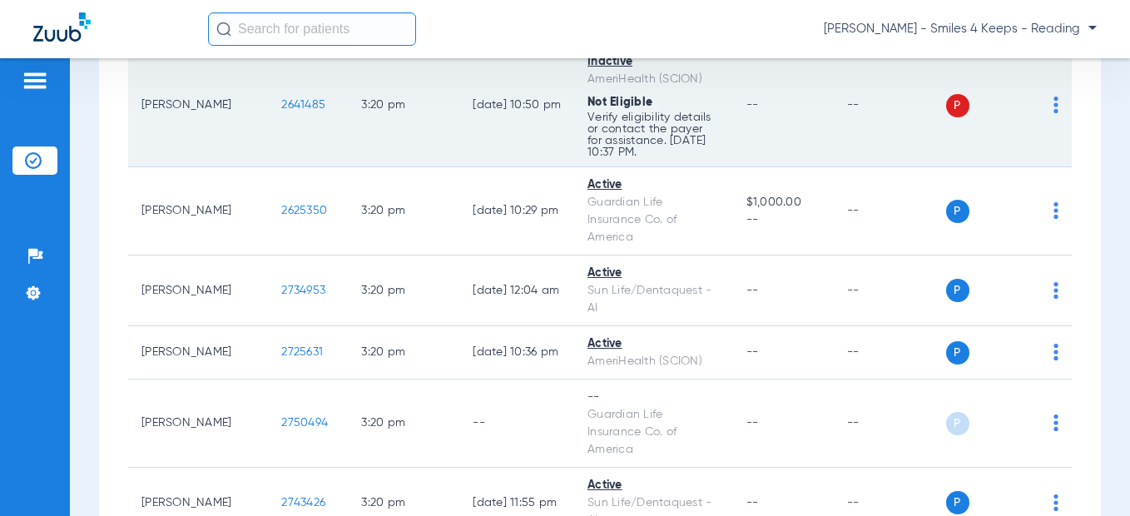
scroll to position [10154, 0]
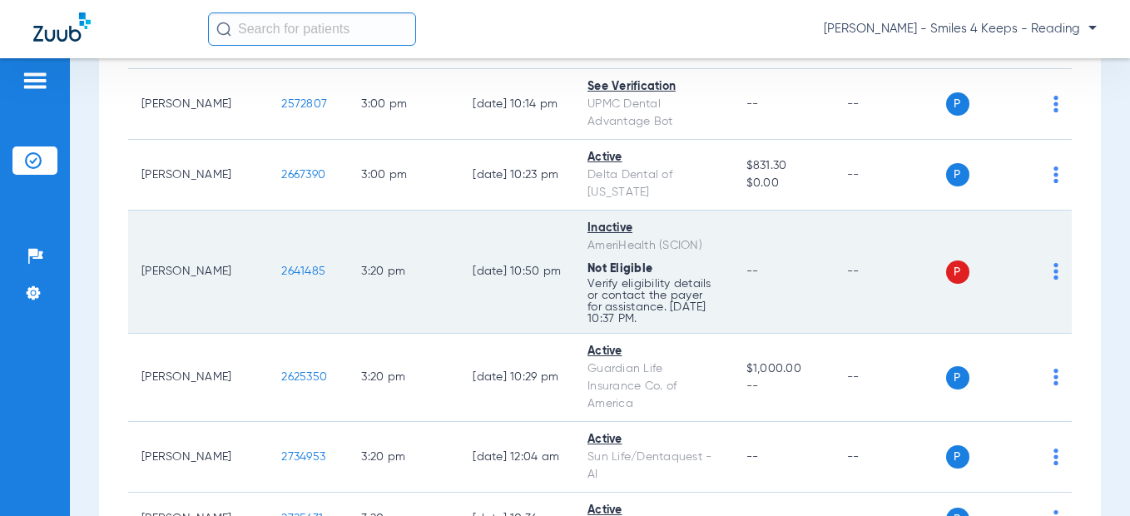
click at [268, 221] on td "2641485" at bounding box center [308, 272] width 80 height 123
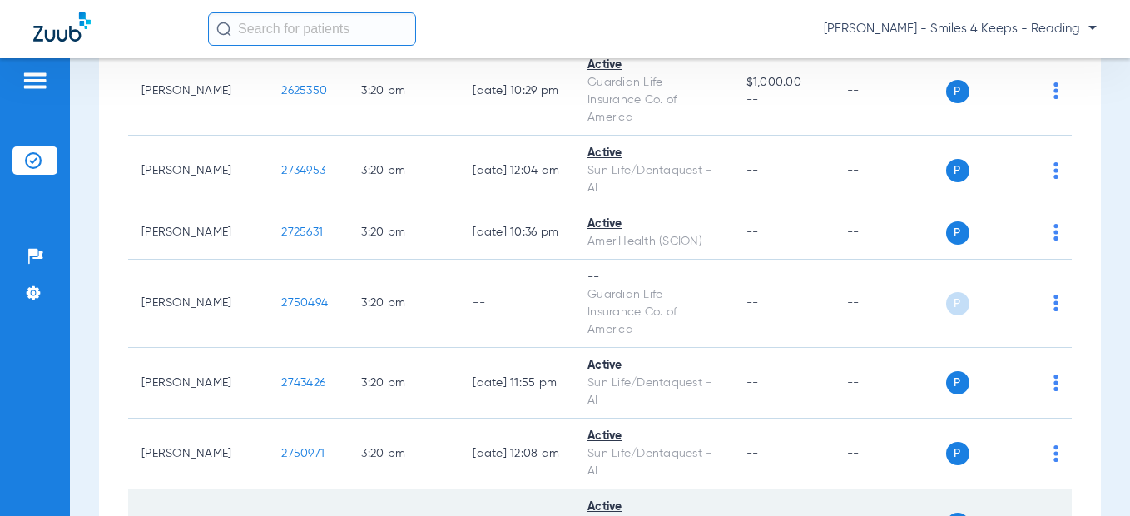
scroll to position [10498, 0]
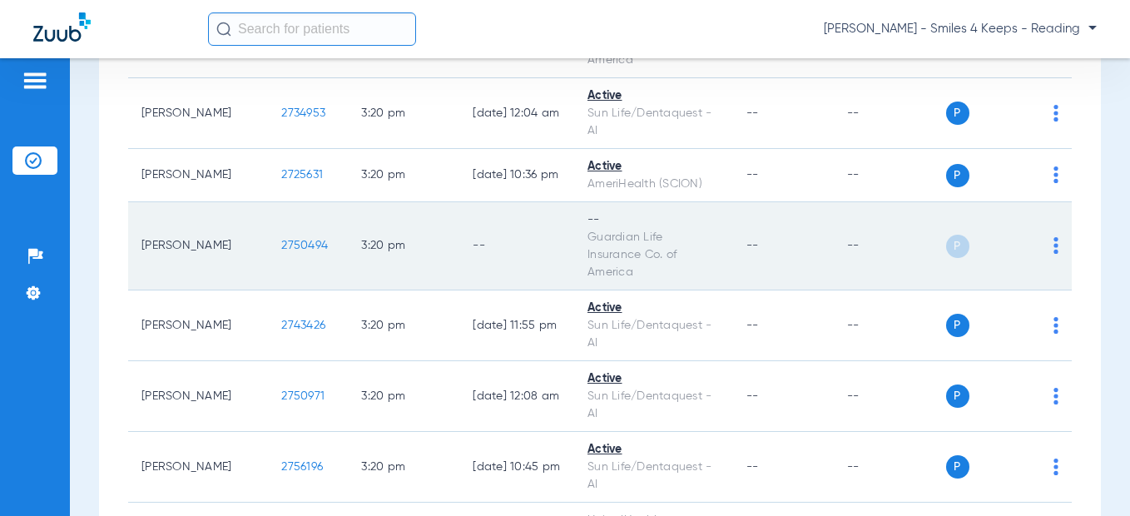
drag, startPoint x: 289, startPoint y: 164, endPoint x: 226, endPoint y: 164, distance: 62.4
click at [268, 202] on td "2750494" at bounding box center [308, 246] width 80 height 88
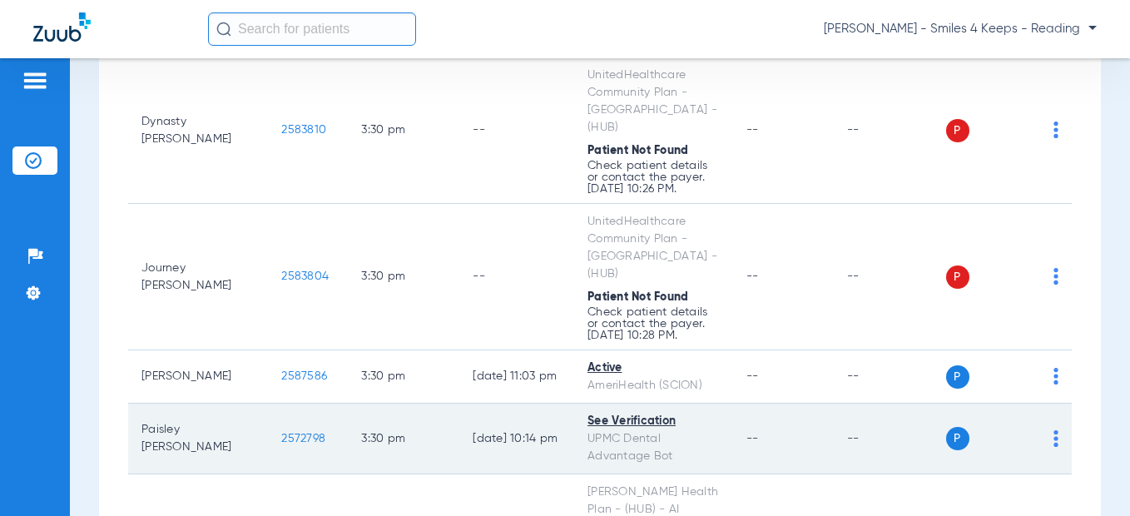
scroll to position [10914, 0]
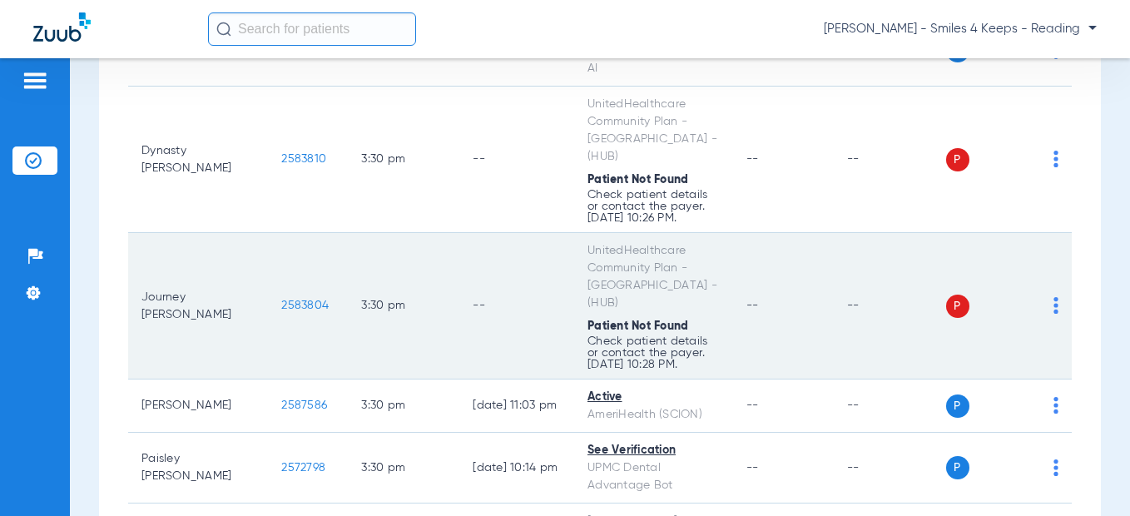
drag, startPoint x: 290, startPoint y: 198, endPoint x: 232, endPoint y: 195, distance: 57.5
click at [268, 233] on td "2583804" at bounding box center [308, 306] width 80 height 146
